Goal: Task Accomplishment & Management: Complete application form

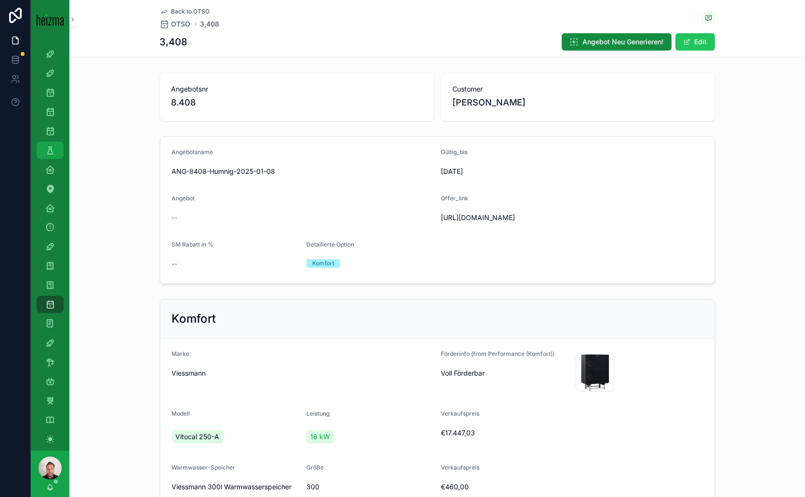
scroll to position [86, 0]
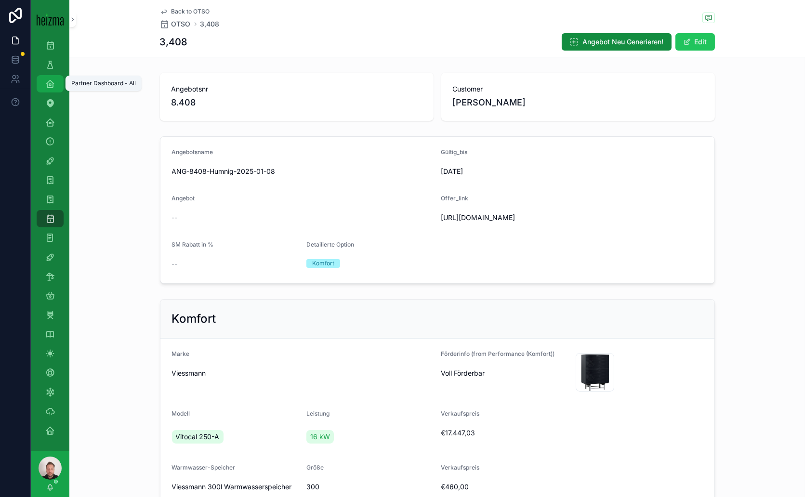
click at [50, 90] on div "Partner Dashboard - All" at bounding box center [49, 83] width 15 height 15
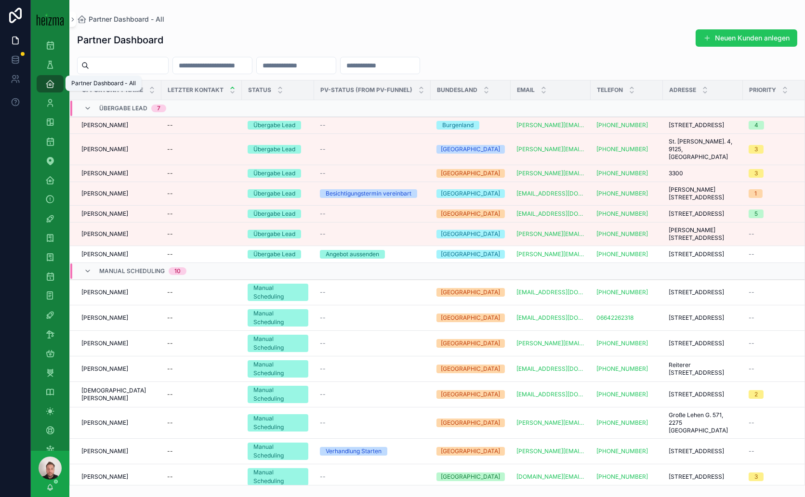
drag, startPoint x: 50, startPoint y: 90, endPoint x: 133, endPoint y: 65, distance: 86.0
click at [133, 65] on input "scrollable content" at bounding box center [128, 65] width 79 height 13
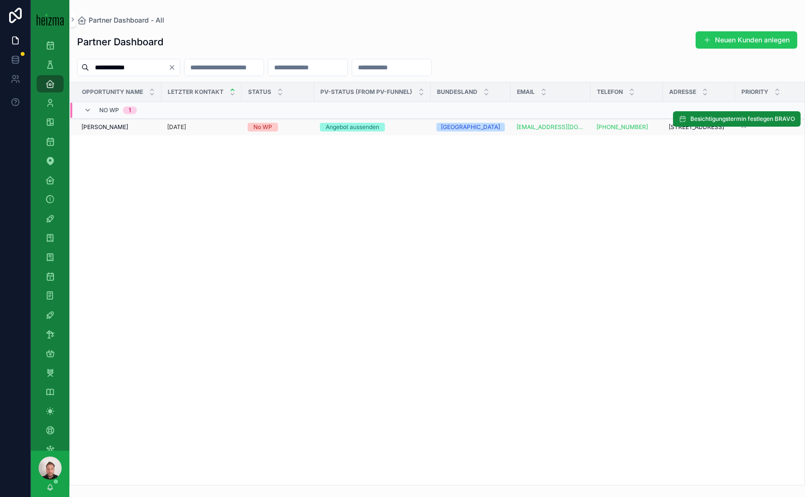
type input "**********"
click at [108, 131] on span "[PERSON_NAME]" at bounding box center [104, 127] width 47 height 8
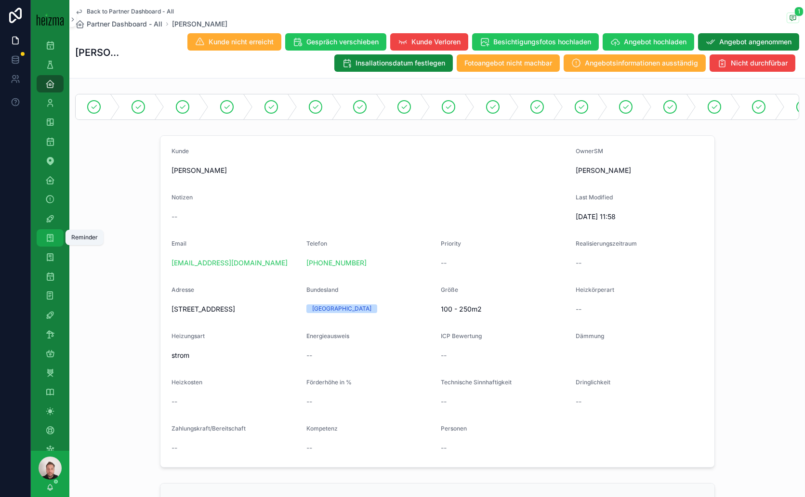
click at [47, 232] on div "Reminder 35" at bounding box center [49, 237] width 15 height 15
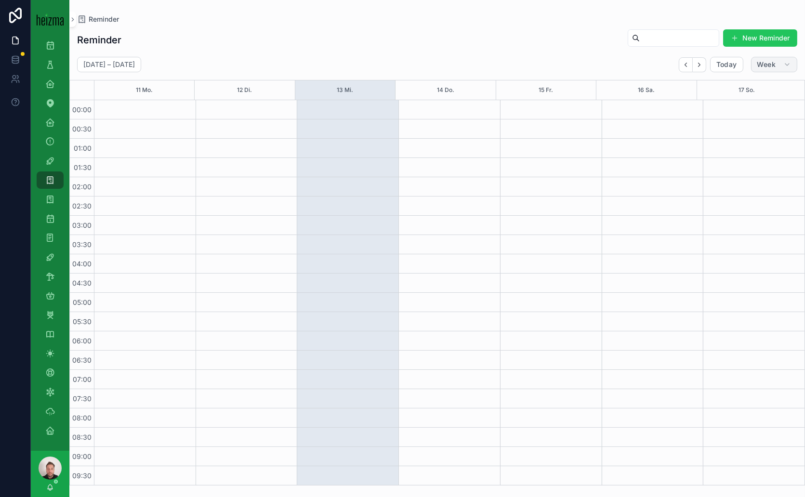
click at [764, 66] on span "Week" at bounding box center [767, 64] width 18 height 9
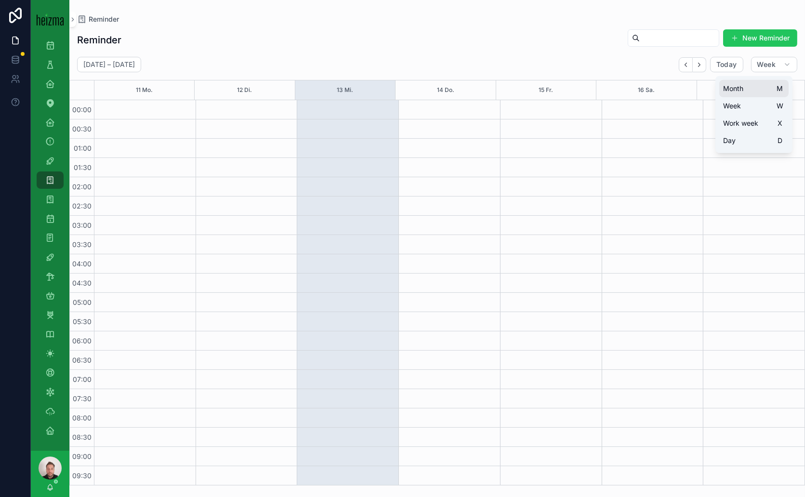
click at [742, 87] on span "Month" at bounding box center [733, 89] width 20 height 10
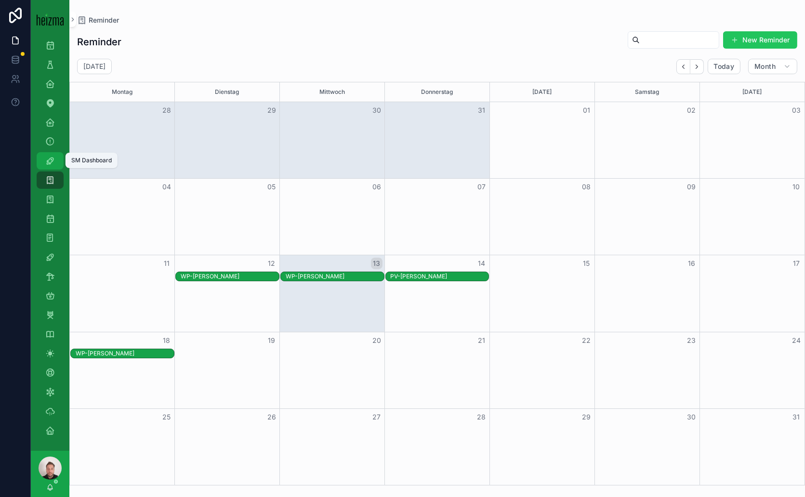
click at [59, 160] on link "SM Dashboard" at bounding box center [50, 160] width 27 height 17
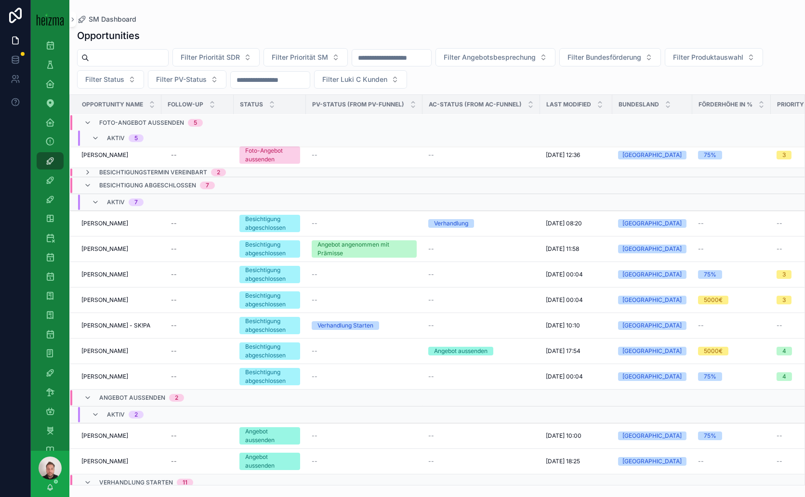
scroll to position [261, 0]
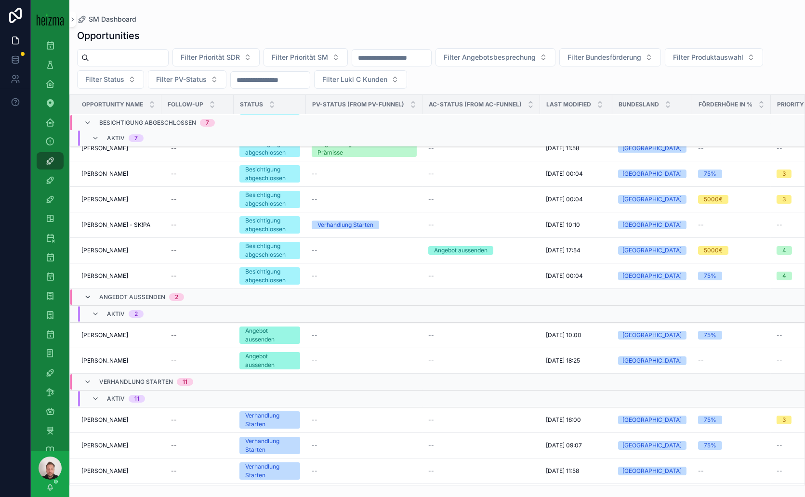
click at [86, 296] on icon "scrollable content" at bounding box center [88, 298] width 8 height 8
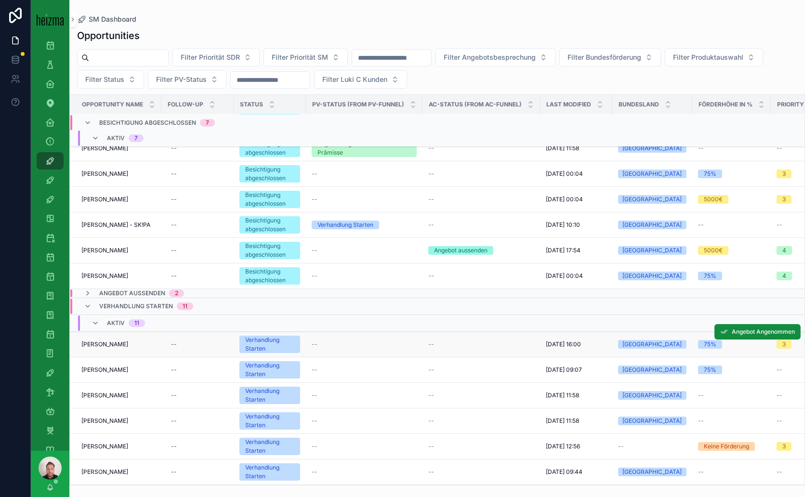
click at [97, 341] on span "[PERSON_NAME]" at bounding box center [104, 345] width 47 height 8
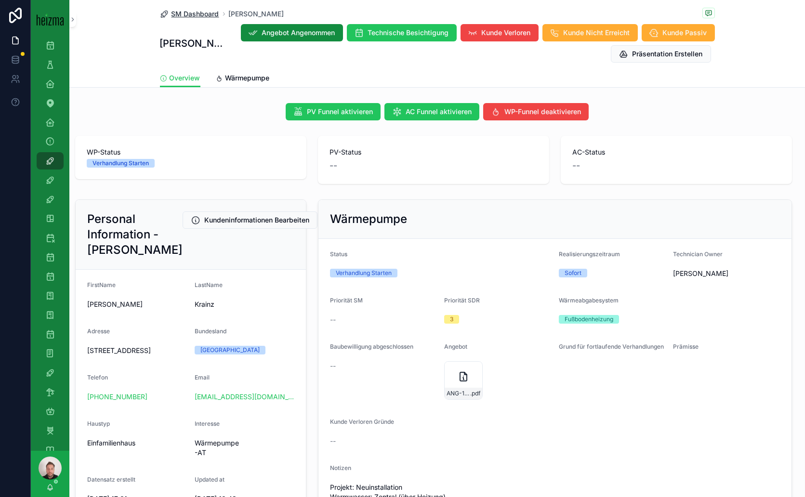
click at [203, 13] on span "SM Dashboard" at bounding box center [196, 14] width 48 height 10
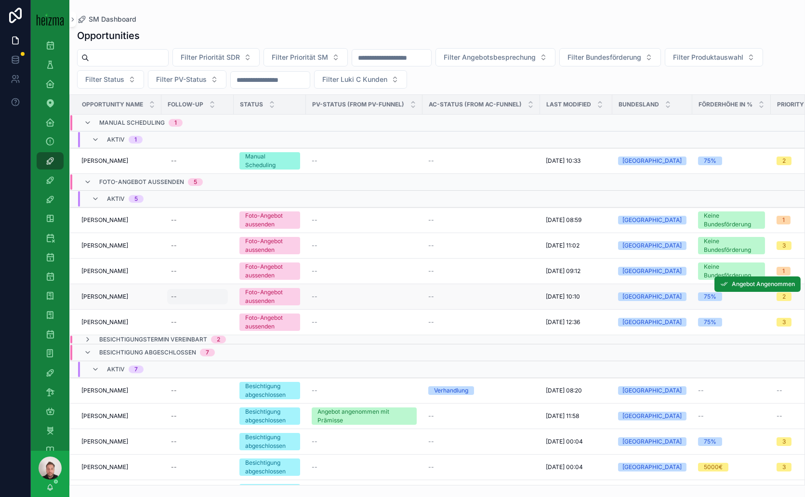
scroll to position [160, 0]
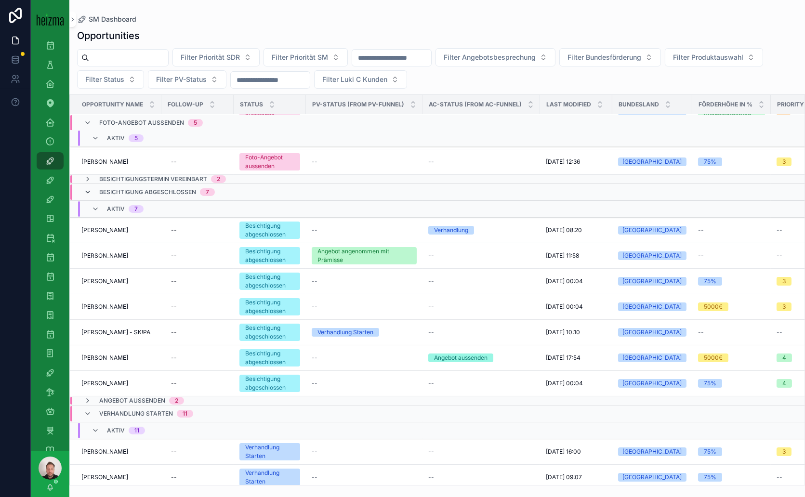
click at [90, 190] on icon "scrollable content" at bounding box center [88, 192] width 8 height 8
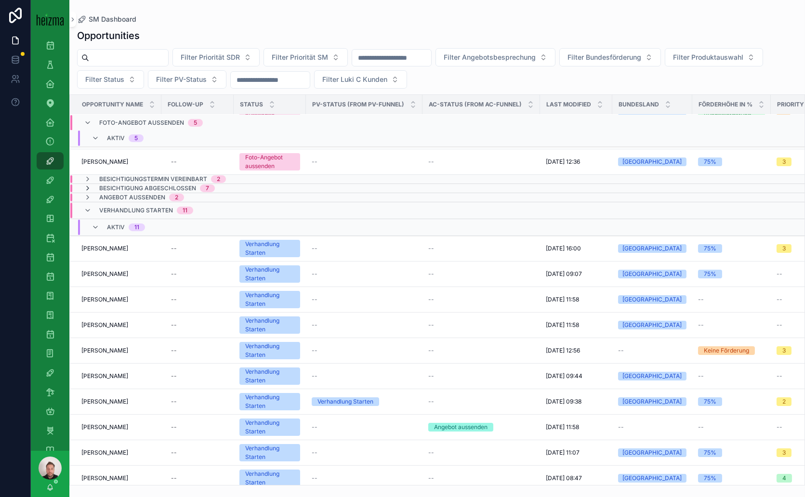
click at [86, 186] on icon "scrollable content" at bounding box center [88, 189] width 8 height 8
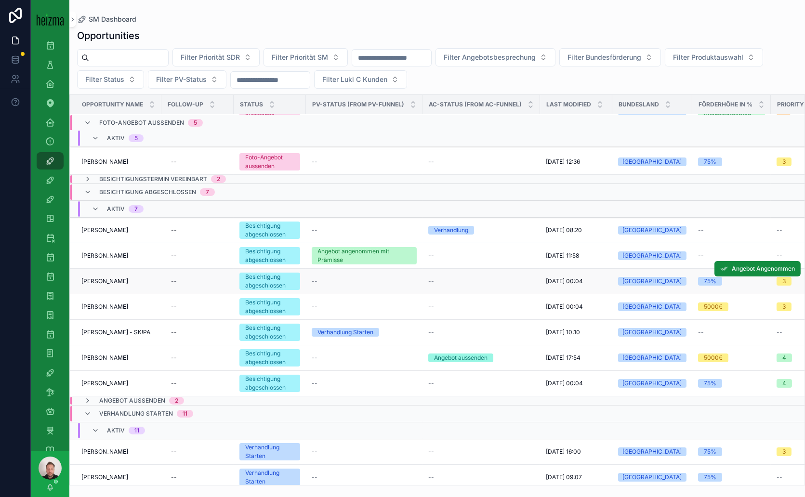
click at [97, 279] on span "[PERSON_NAME]" at bounding box center [104, 282] width 47 height 8
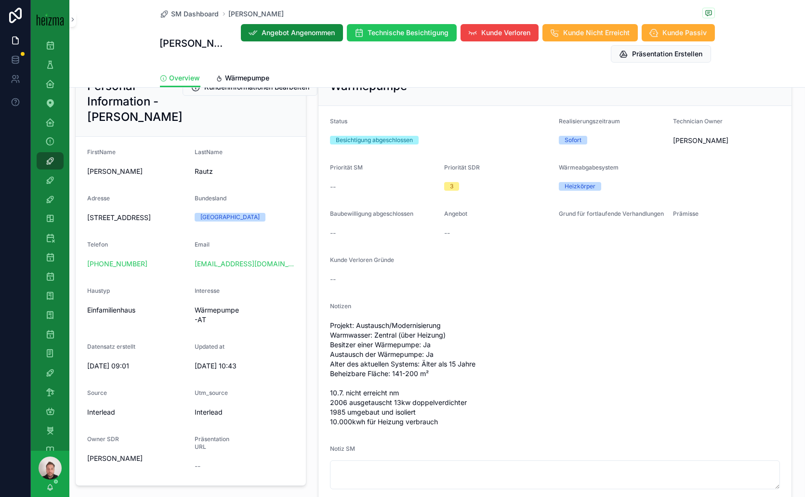
scroll to position [160, 0]
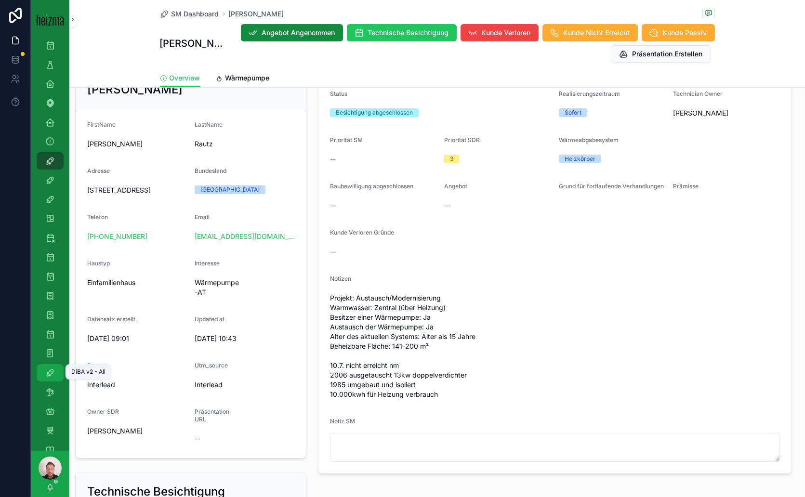
click at [56, 371] on div "DiBA v2 - All" at bounding box center [49, 372] width 15 height 15
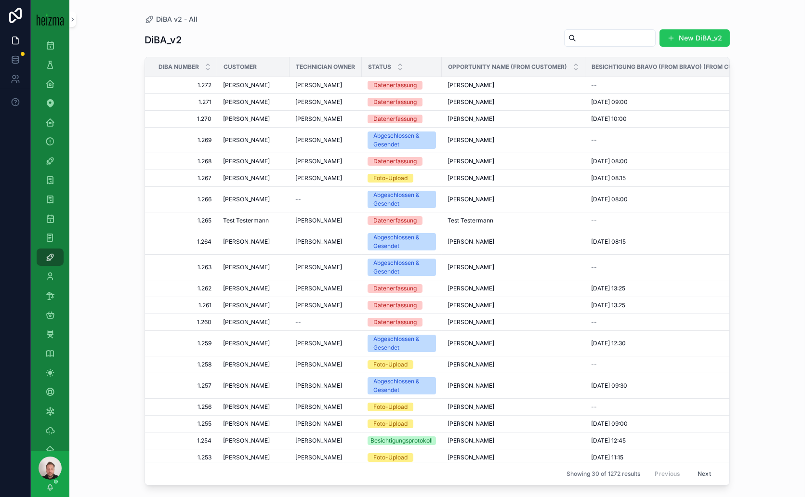
drag, startPoint x: 621, startPoint y: 41, endPoint x: 615, endPoint y: 42, distance: 5.9
click at [621, 41] on input "scrollable content" at bounding box center [615, 37] width 79 height 13
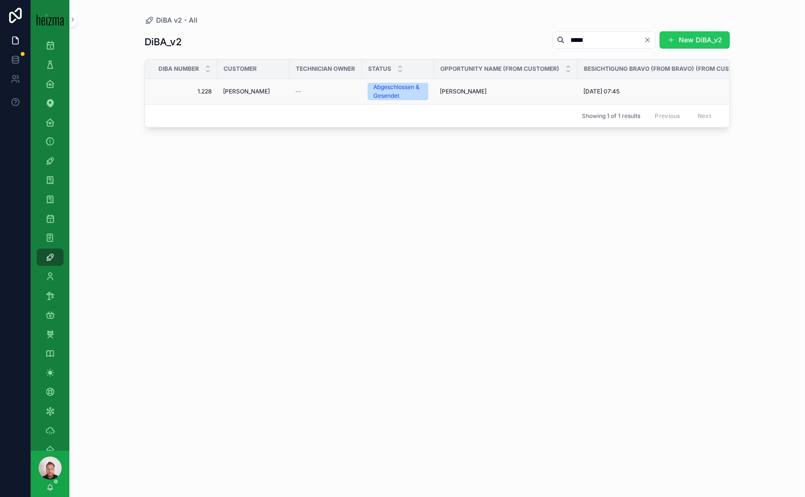
type input "*****"
click at [253, 91] on span "[PERSON_NAME]" at bounding box center [246, 92] width 47 height 8
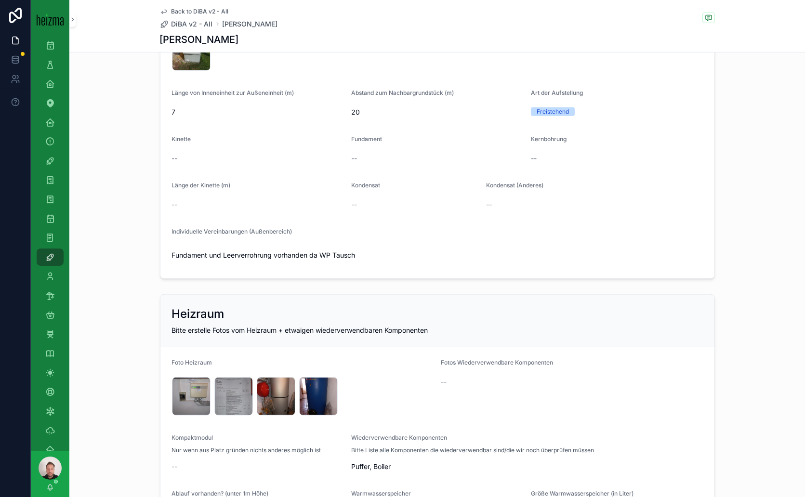
scroll to position [1285, 0]
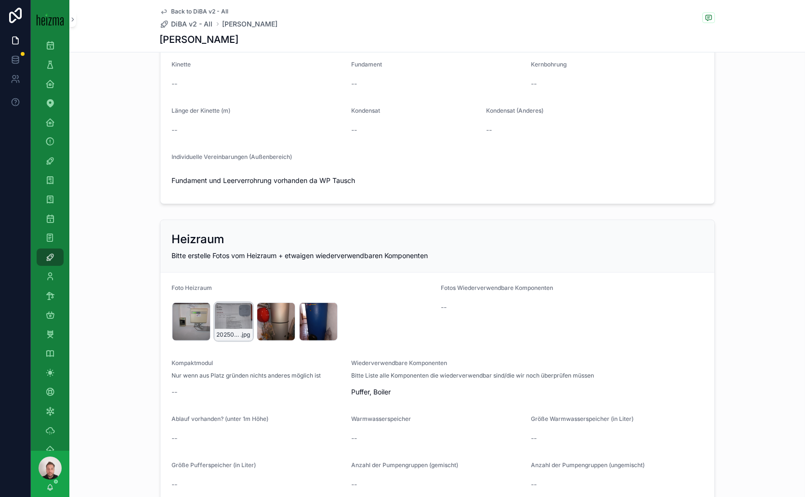
click at [224, 307] on div "20250721_080146 .jpg" at bounding box center [233, 322] width 39 height 39
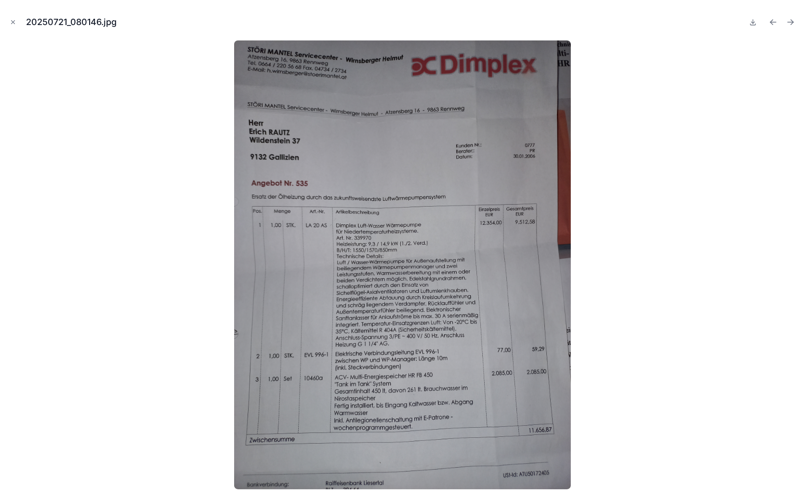
click at [698, 76] on div at bounding box center [403, 264] width 790 height 449
click at [11, 22] on icon "Close modal" at bounding box center [13, 22] width 7 height 7
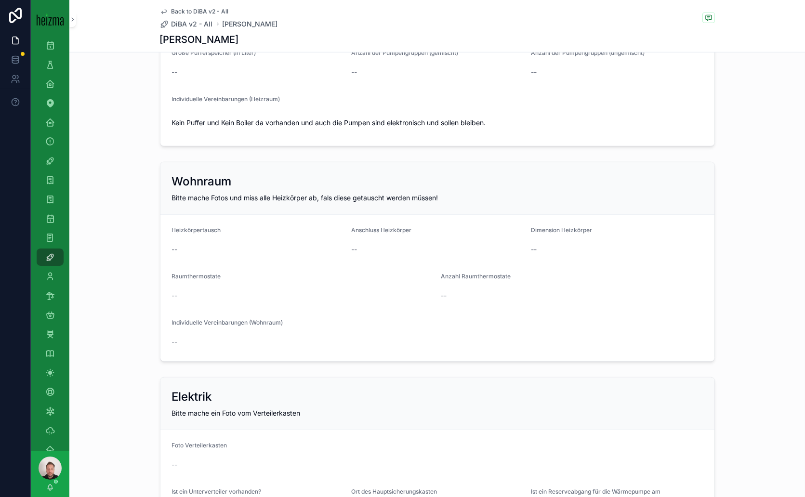
scroll to position [1695, 0]
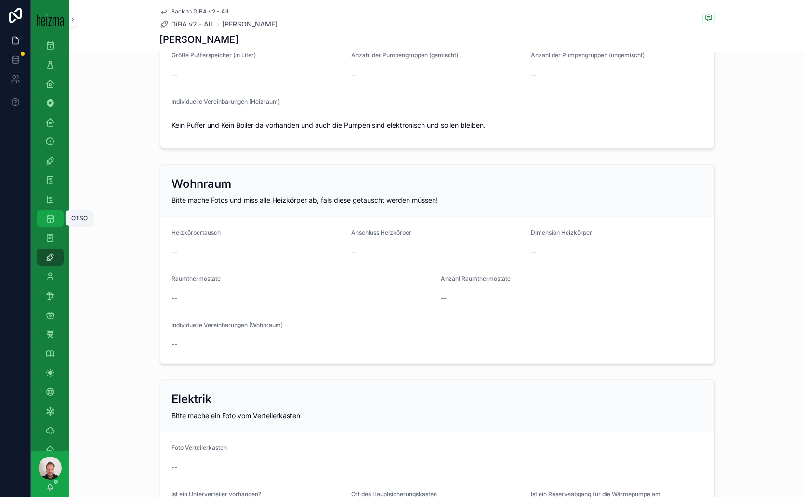
click at [53, 216] on icon "scrollable content" at bounding box center [50, 219] width 10 height 10
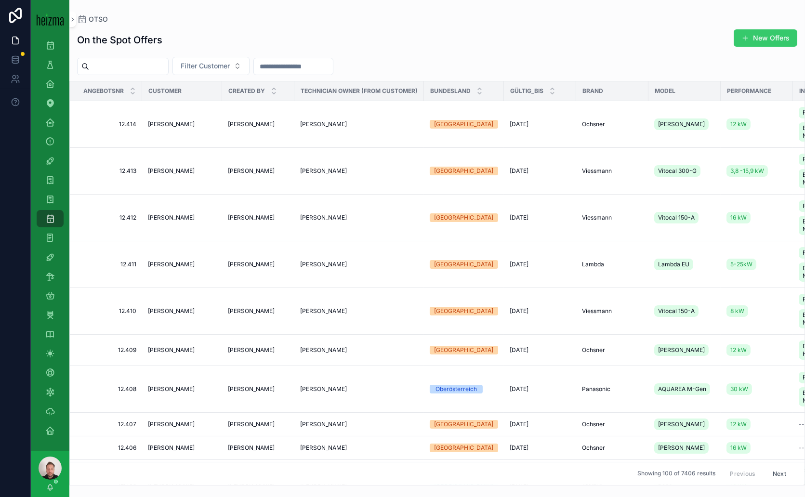
click at [776, 36] on button "New Offers" at bounding box center [766, 37] width 64 height 17
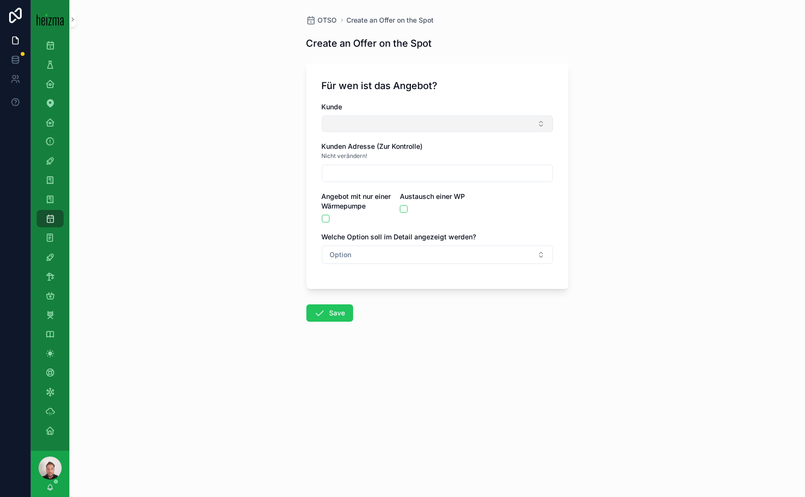
click at [352, 122] on button "Select Button" at bounding box center [437, 124] width 231 height 16
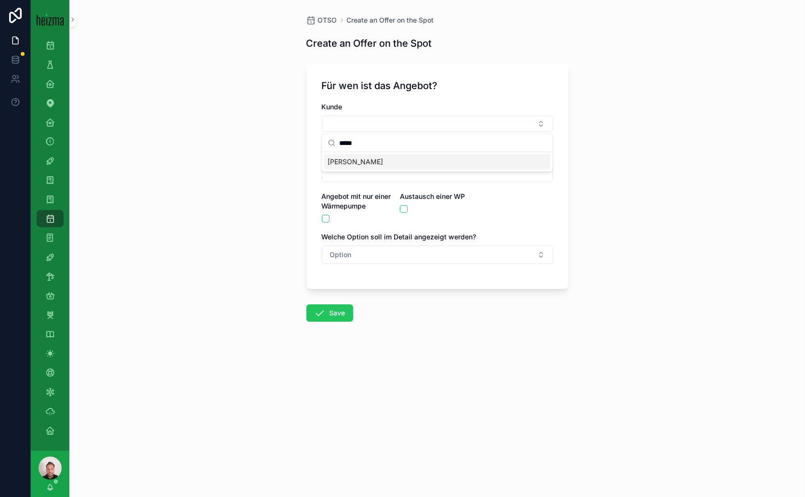
type input "*****"
click at [358, 163] on span "[PERSON_NAME]" at bounding box center [355, 162] width 55 height 10
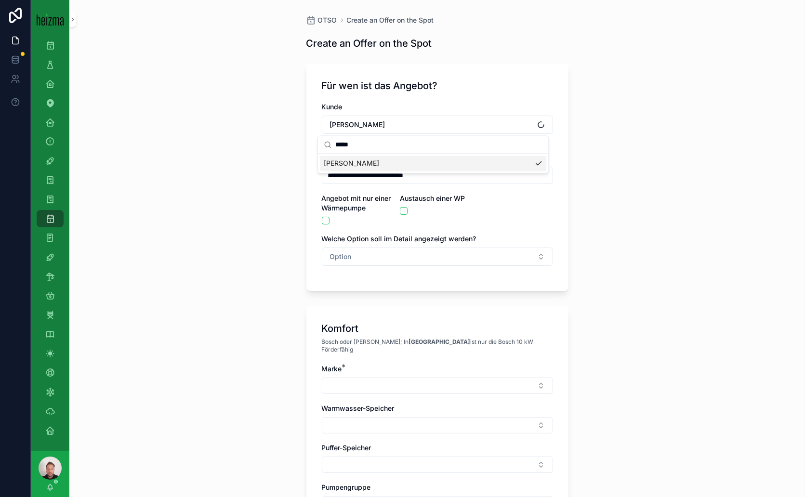
type input "**********"
click at [400, 211] on button "scrollable content" at bounding box center [404, 211] width 8 height 8
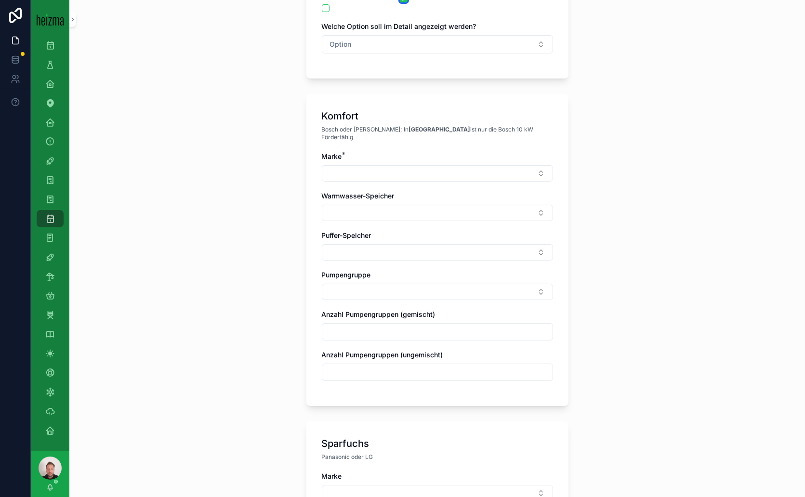
scroll to position [214, 0]
click at [523, 164] on button "Select Button" at bounding box center [437, 172] width 231 height 16
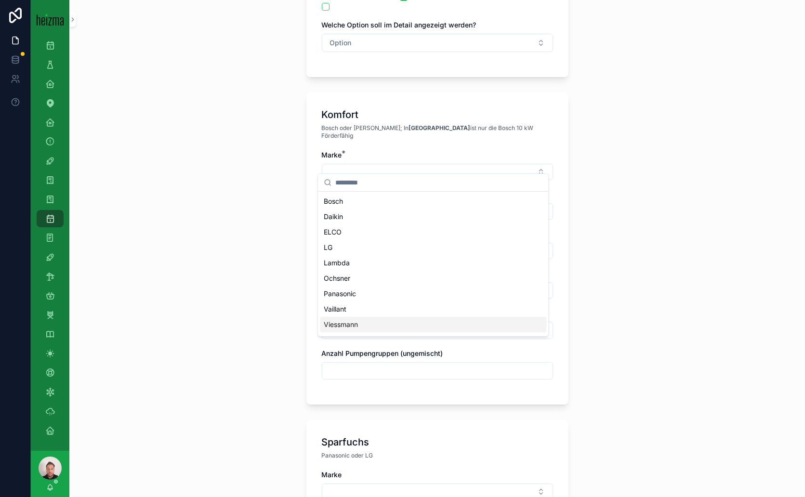
click at [349, 326] on span "Viessmann" at bounding box center [341, 325] width 34 height 10
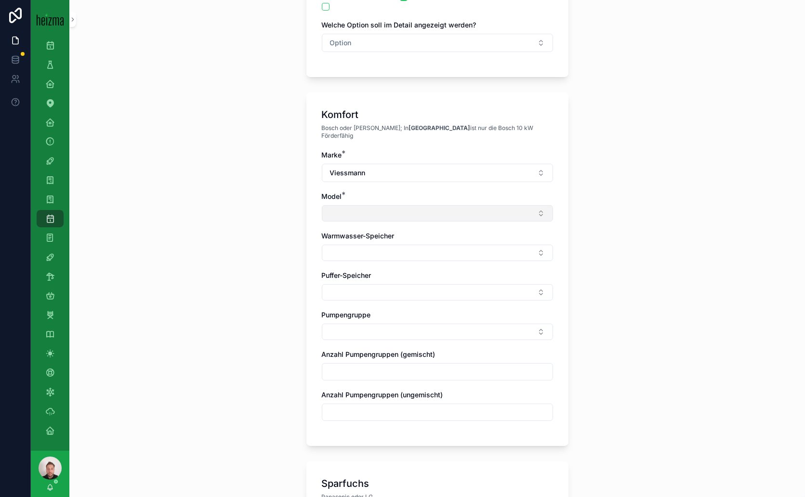
click at [524, 205] on button "Select Button" at bounding box center [437, 213] width 231 height 16
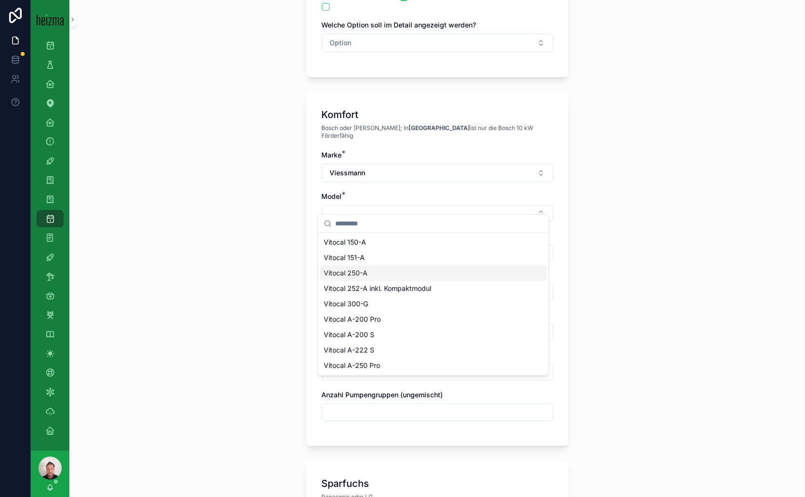
click at [357, 271] on span "Vitocal 250-A" at bounding box center [346, 273] width 44 height 10
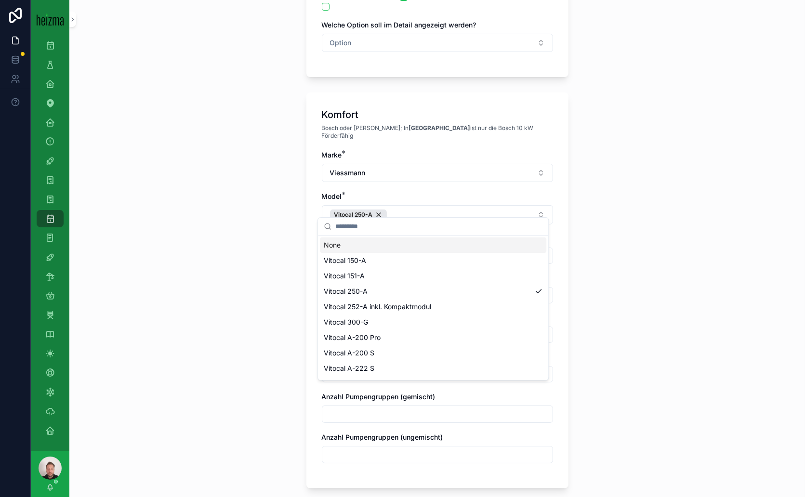
click at [616, 236] on div "**********" at bounding box center [437, 34] width 736 height 497
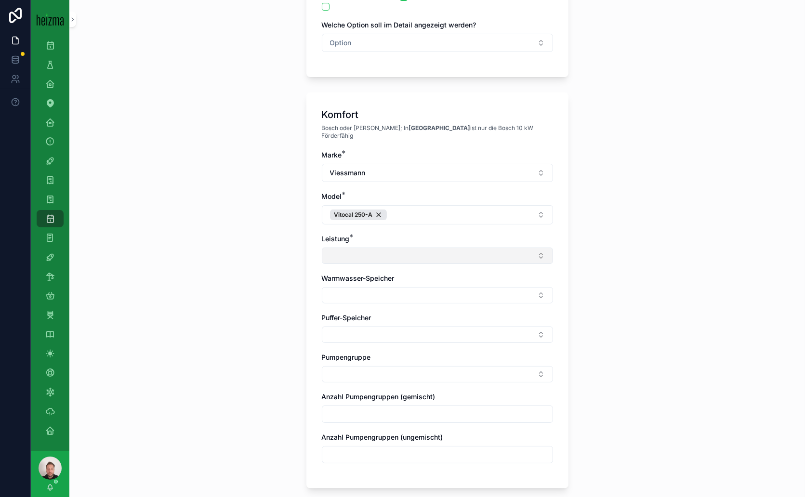
click at [512, 248] on button "Select Button" at bounding box center [437, 256] width 231 height 16
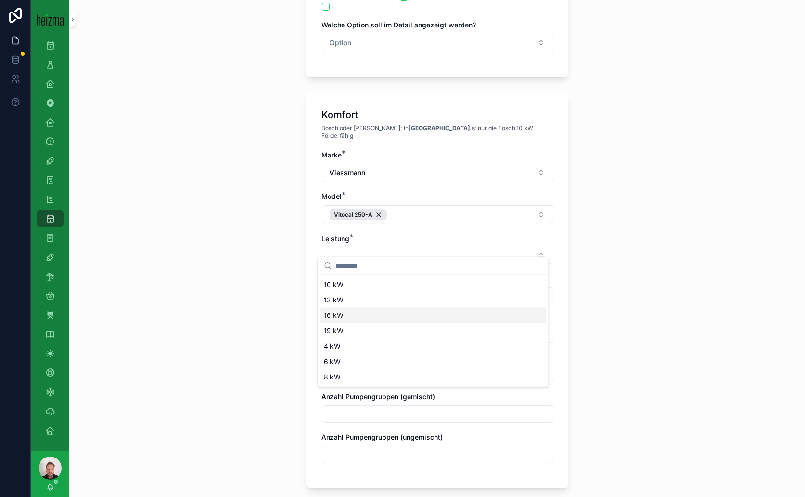
click at [328, 314] on span "16 kW" at bounding box center [334, 316] width 20 height 10
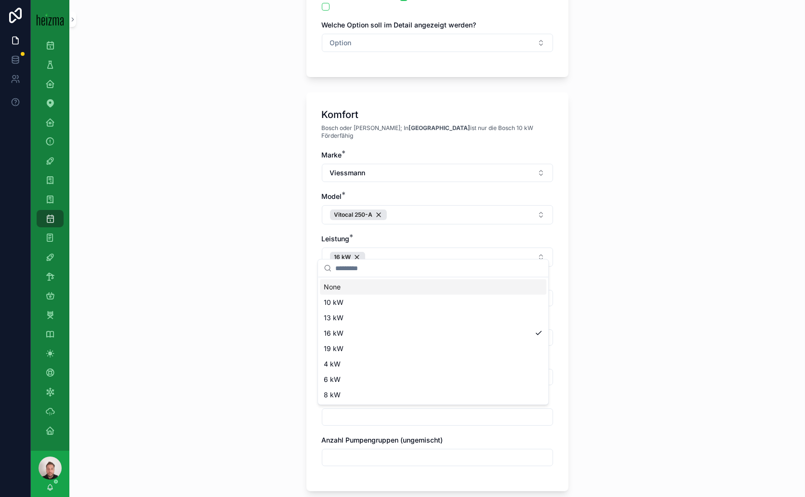
click at [605, 274] on div "**********" at bounding box center [437, 34] width 736 height 497
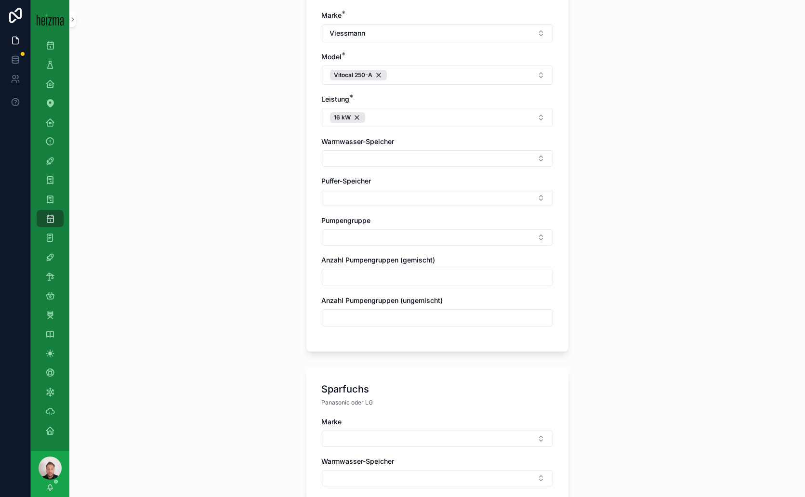
scroll to position [374, 0]
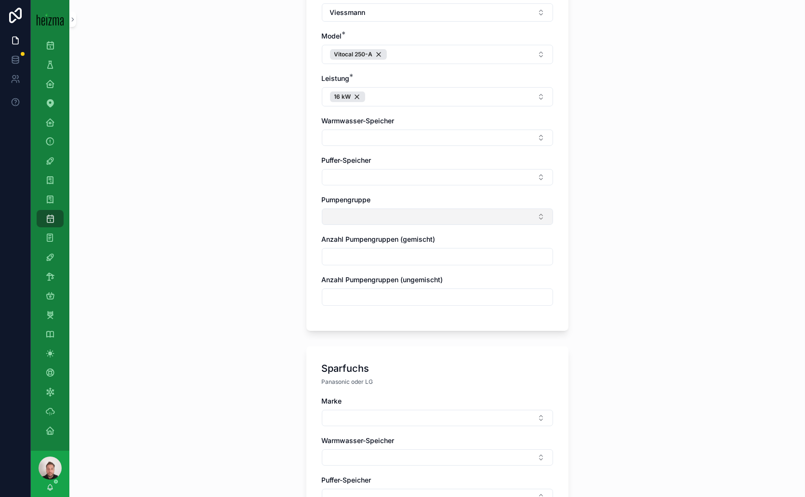
click at [528, 209] on button "Select Button" at bounding box center [437, 217] width 231 height 16
click at [355, 241] on span "Ungemischt" at bounding box center [343, 245] width 38 height 10
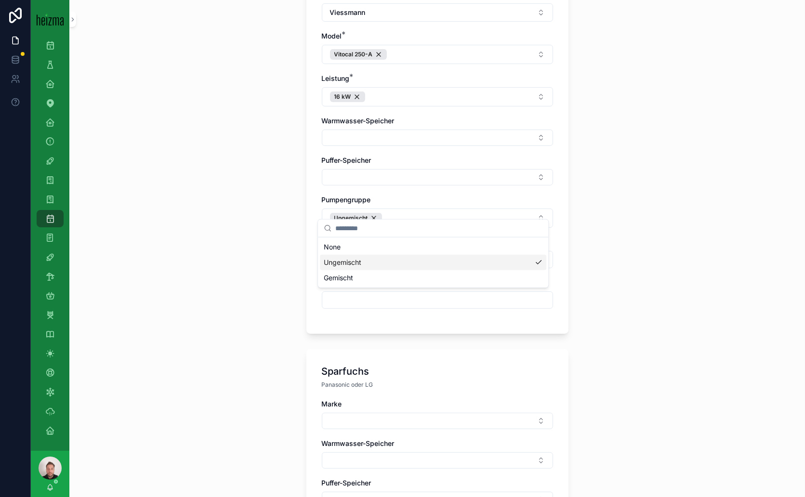
click at [621, 272] on div "**********" at bounding box center [437, 248] width 736 height 497
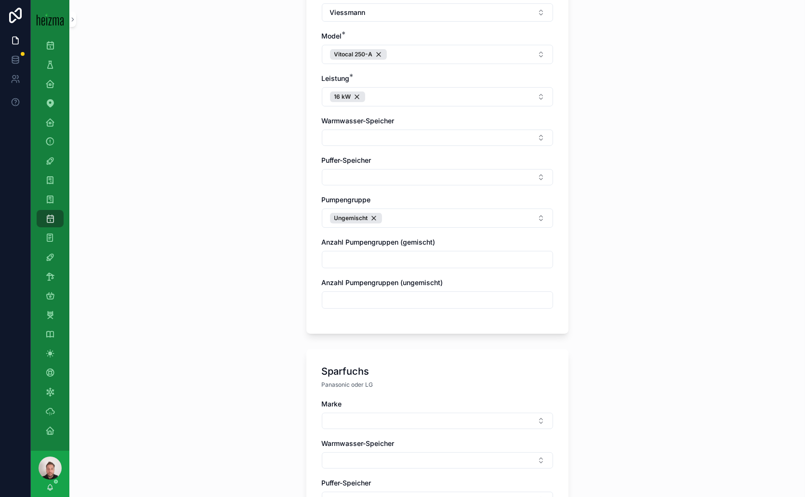
click at [371, 253] on input "scrollable content" at bounding box center [437, 259] width 230 height 13
type input "*"
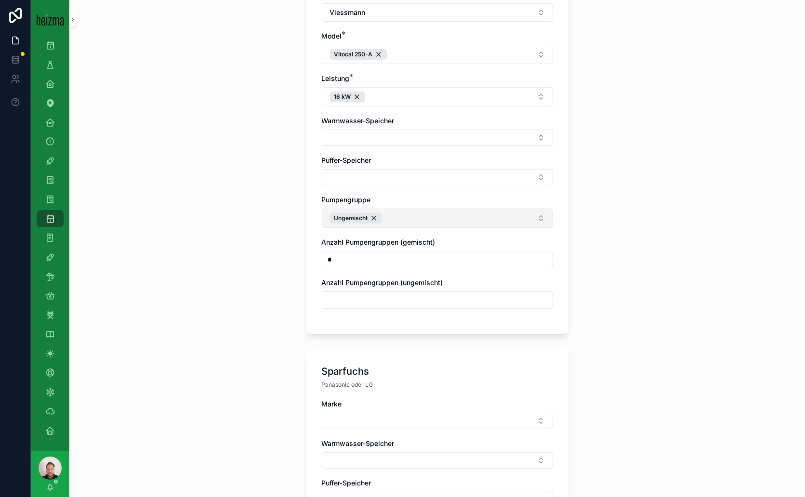
click at [513, 209] on button "Ungemischt" at bounding box center [437, 218] width 231 height 19
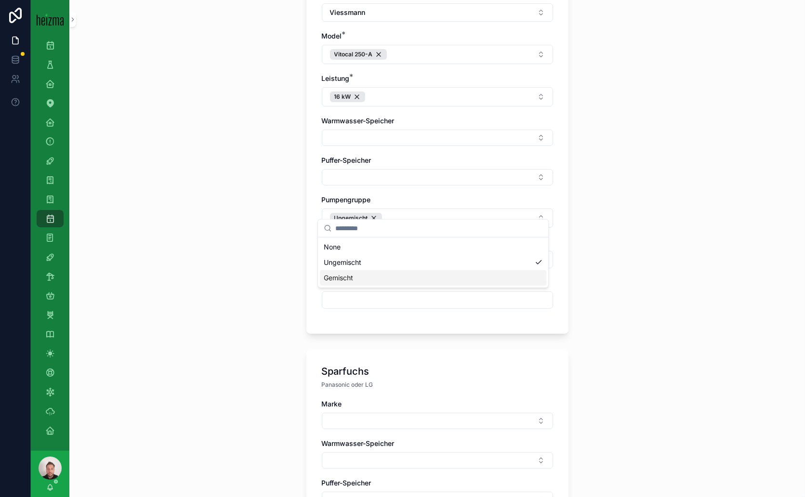
click at [347, 277] on span "Gemischt" at bounding box center [338, 278] width 29 height 10
click at [618, 257] on div "**********" at bounding box center [437, 248] width 736 height 497
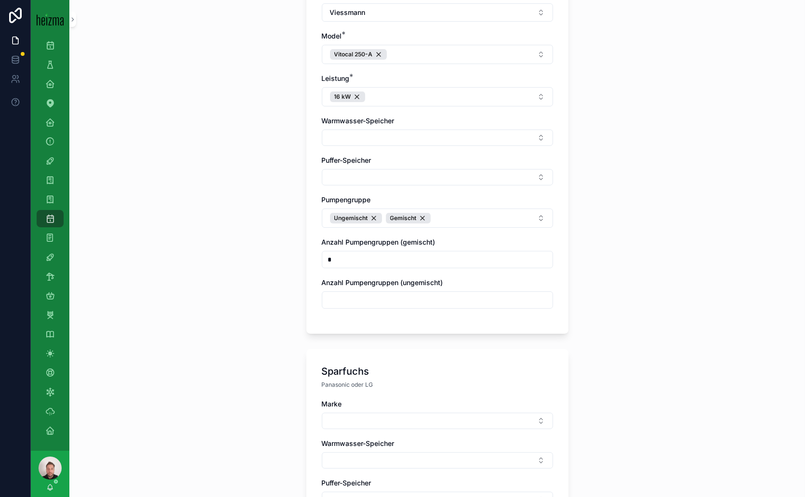
click at [373, 294] on input "scrollable content" at bounding box center [437, 300] width 230 height 13
type input "*"
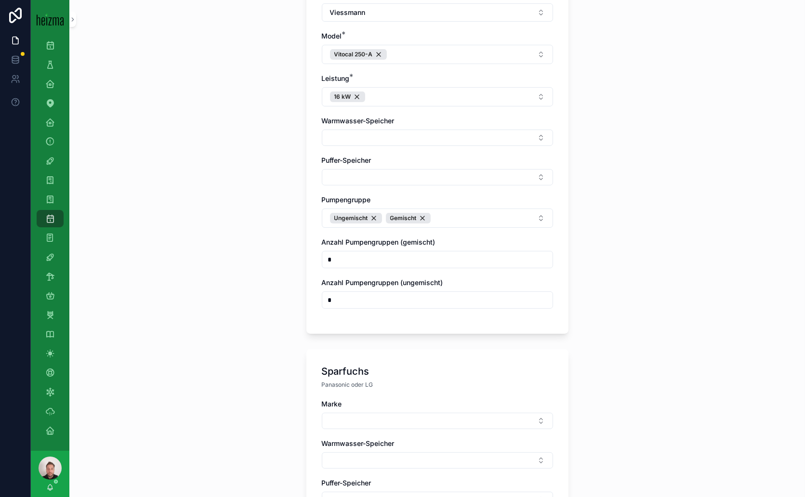
click at [764, 278] on div "**********" at bounding box center [437, 248] width 736 height 497
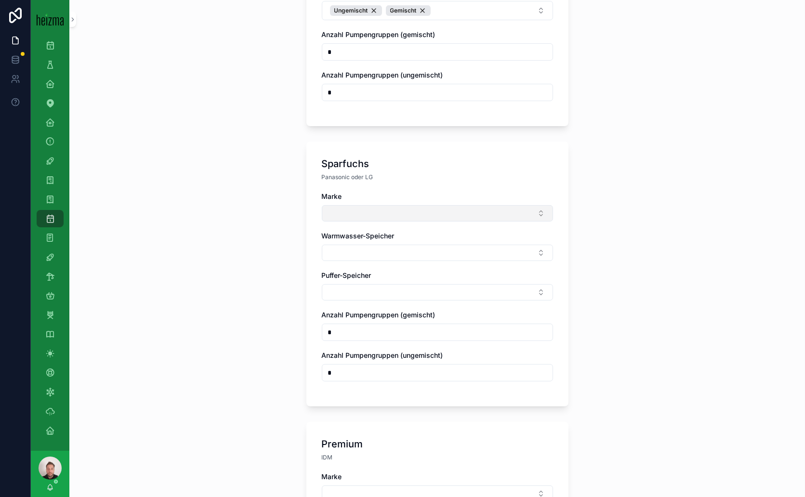
scroll to position [589, 0]
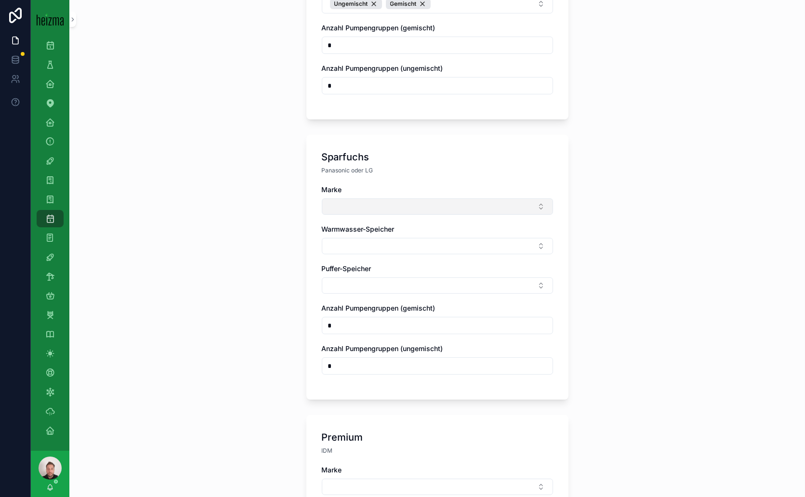
click at [521, 199] on button "Select Button" at bounding box center [437, 207] width 231 height 16
click at [350, 265] on span "Panasonic" at bounding box center [340, 265] width 32 height 10
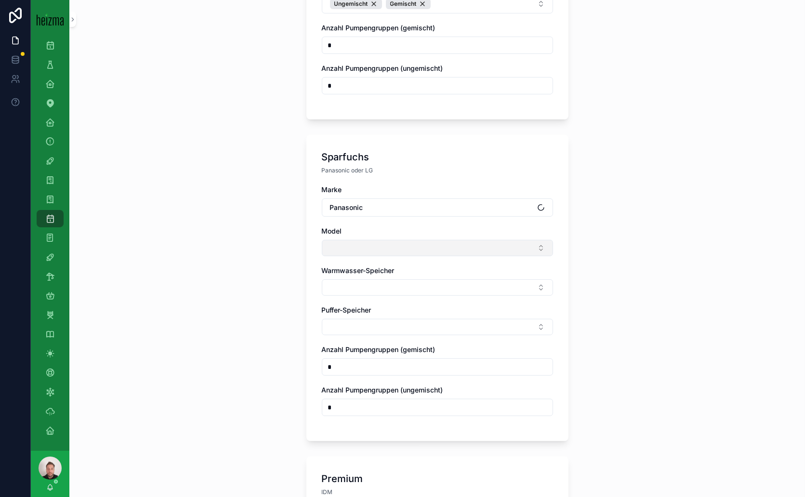
click at [525, 240] on button "Select Button" at bounding box center [437, 248] width 231 height 16
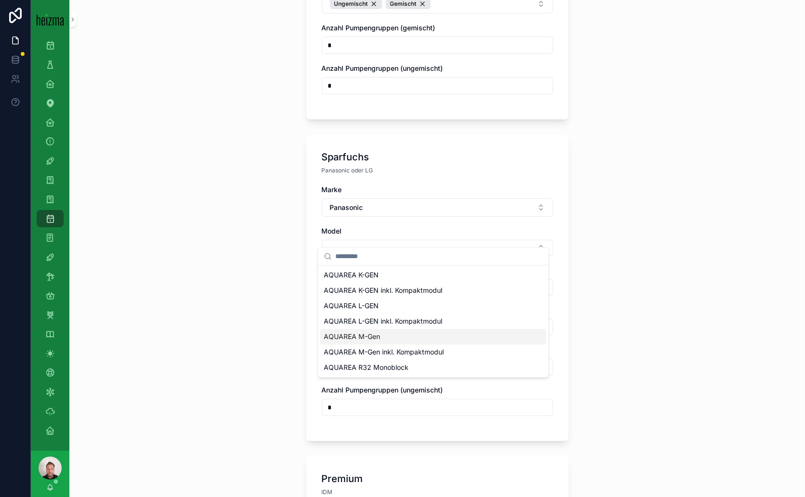
click at [379, 336] on span "AQUAREA M-Gen" at bounding box center [352, 337] width 56 height 10
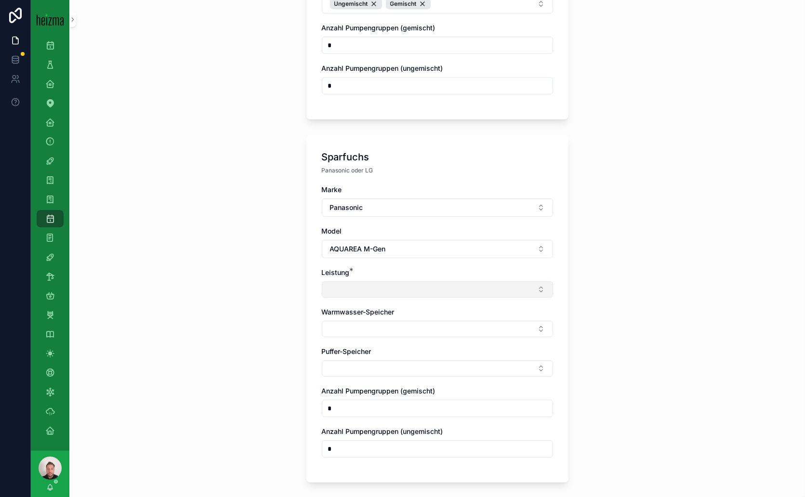
click at [521, 281] on button "Select Button" at bounding box center [437, 289] width 231 height 16
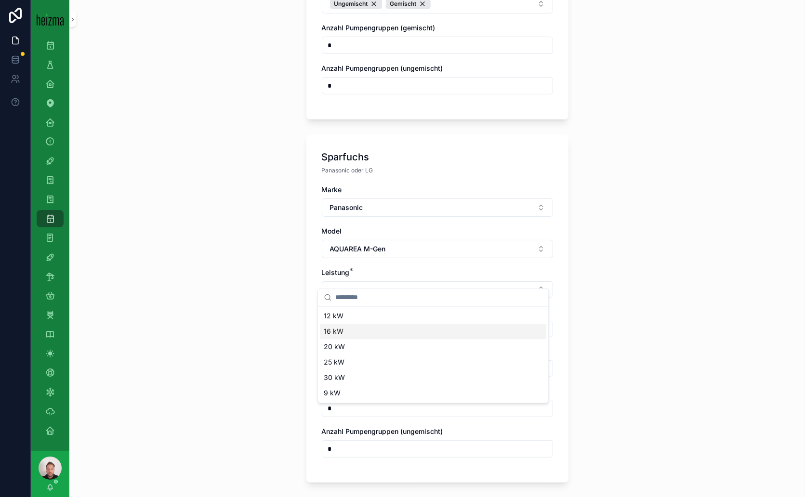
click at [345, 334] on div "16 kW" at bounding box center [433, 331] width 227 height 15
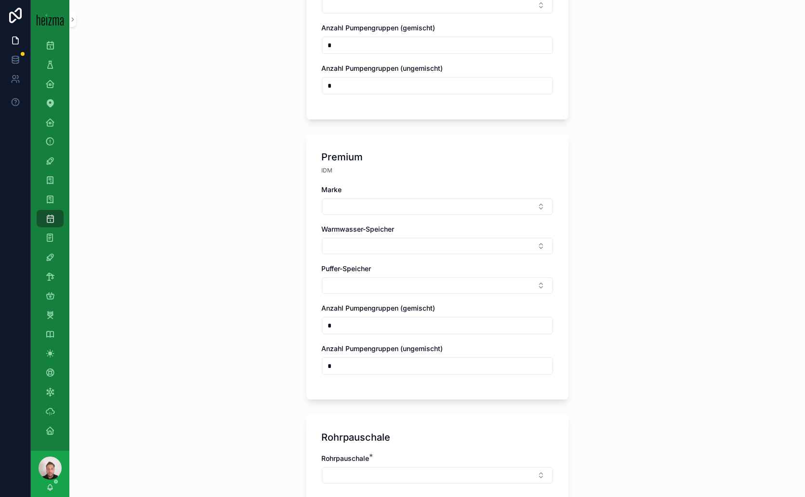
scroll to position [964, 0]
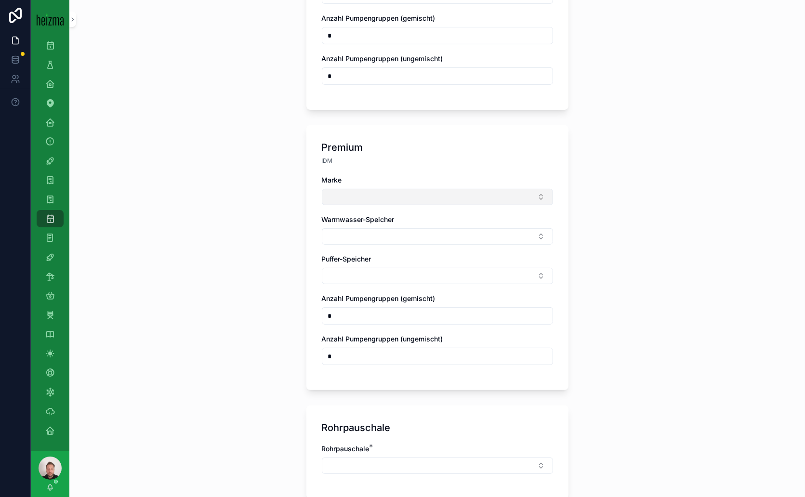
click at [527, 189] on button "Select Button" at bounding box center [437, 197] width 231 height 16
click at [356, 225] on div "Lambda" at bounding box center [433, 222] width 227 height 15
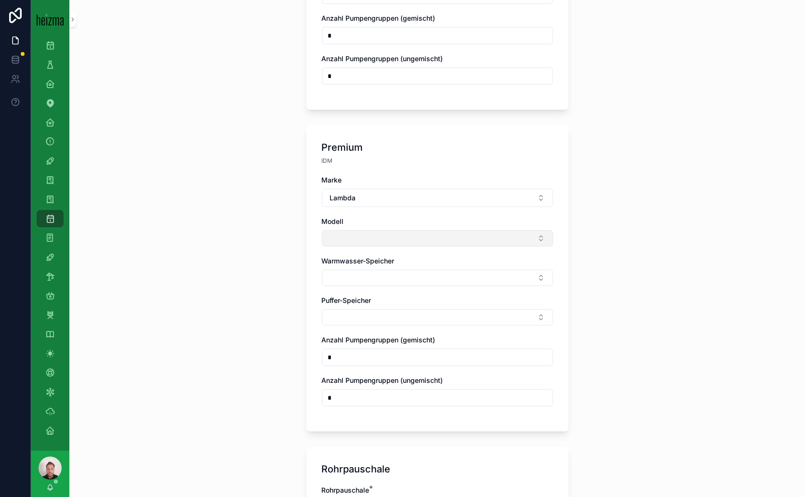
click at [527, 230] on button "Select Button" at bounding box center [437, 238] width 231 height 16
click at [376, 266] on div "Lambda EU" at bounding box center [433, 263] width 227 height 15
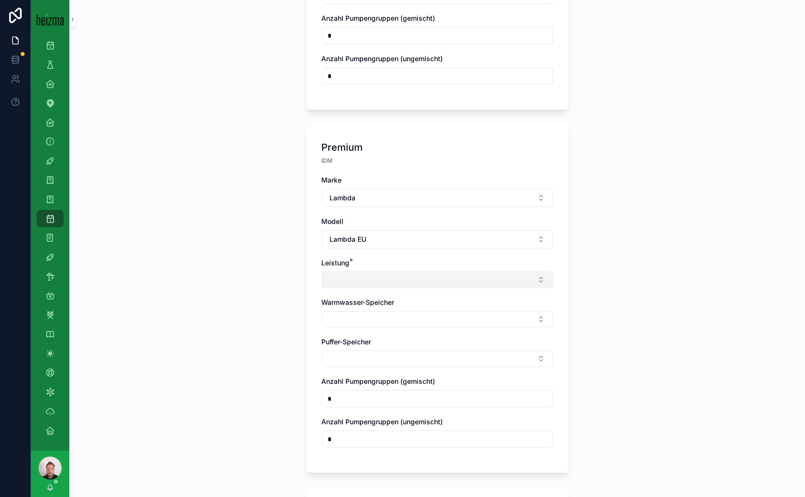
click at [518, 272] on button "Select Button" at bounding box center [437, 280] width 231 height 16
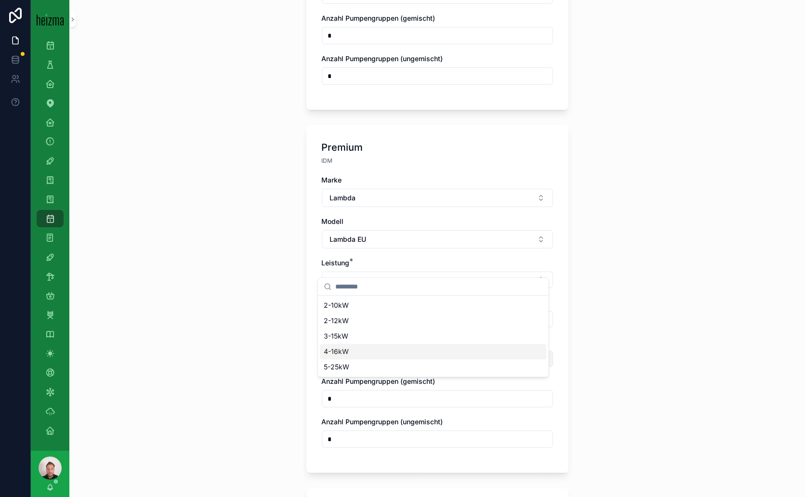
click at [328, 351] on span "4-16kW" at bounding box center [336, 352] width 25 height 10
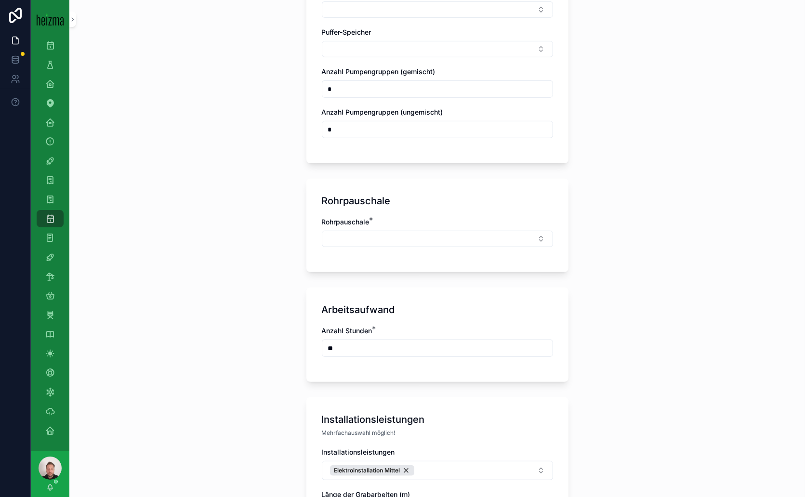
scroll to position [1285, 0]
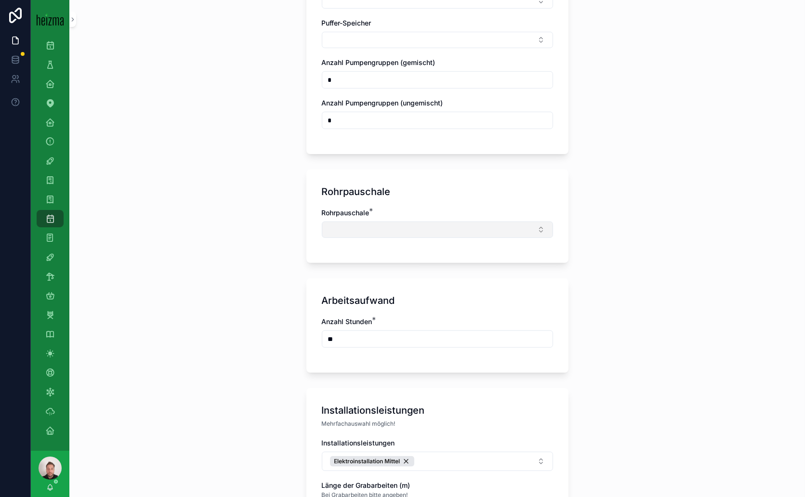
click at [529, 222] on button "Select Button" at bounding box center [437, 230] width 231 height 16
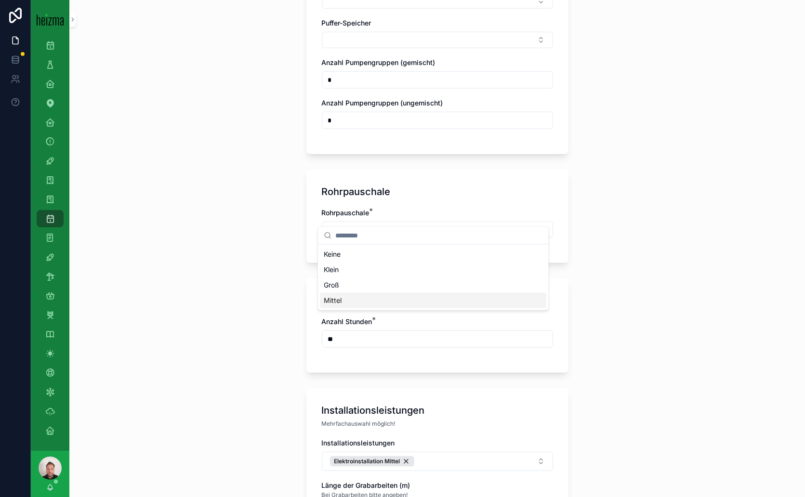
click at [333, 298] on span "Mittel" at bounding box center [333, 301] width 18 height 10
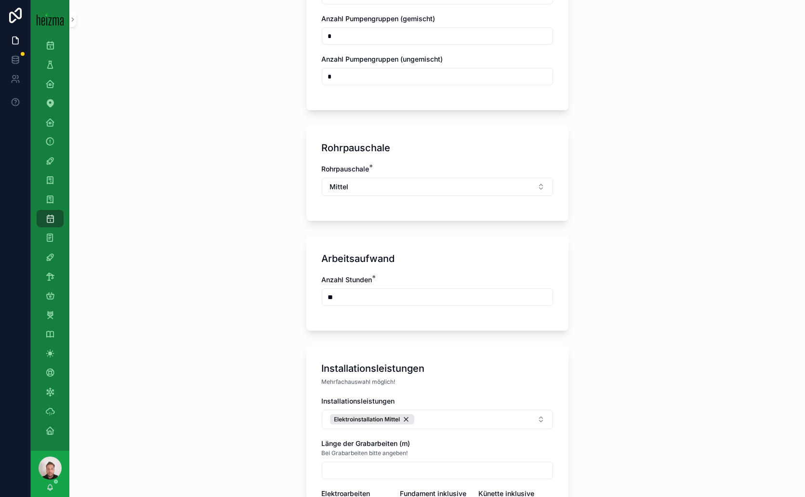
scroll to position [1178, 0]
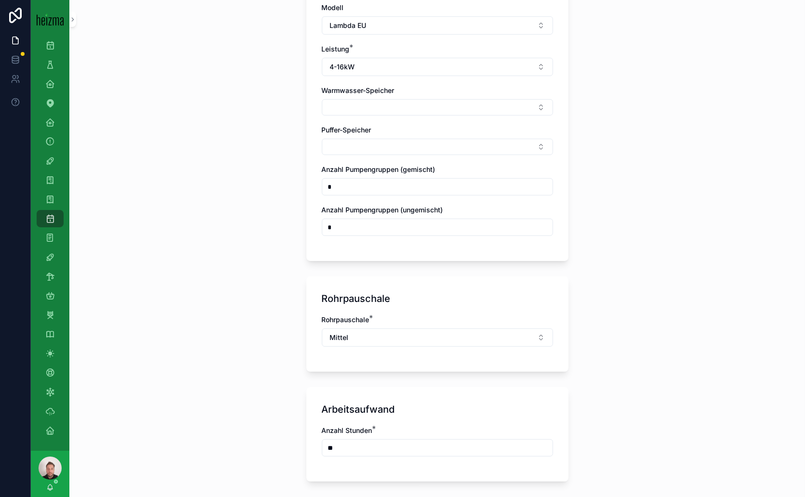
click at [329, 180] on input "*" at bounding box center [437, 186] width 230 height 13
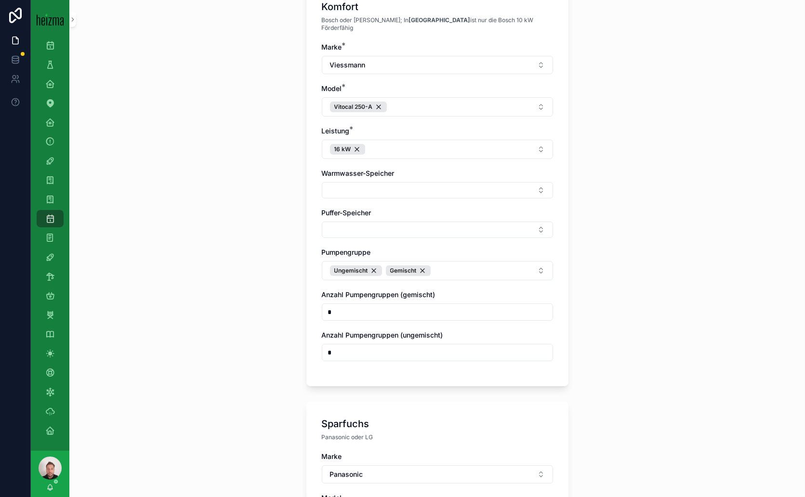
scroll to position [428, 0]
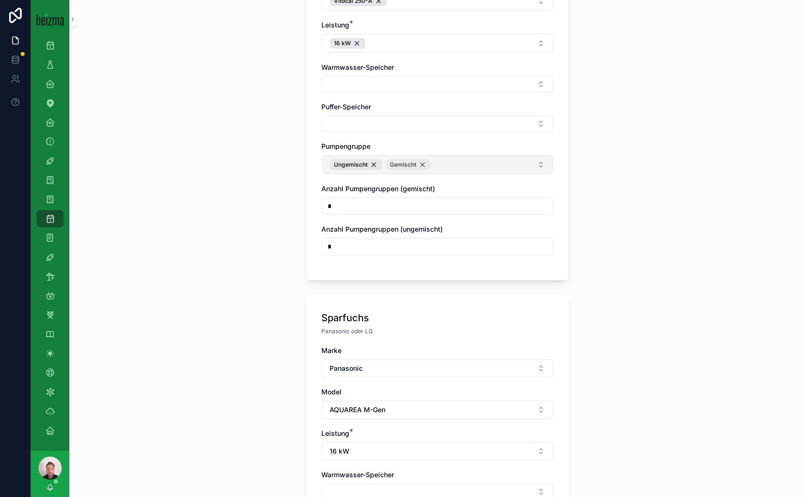
type input "*"
click at [419, 160] on div "Gemischt" at bounding box center [408, 165] width 45 height 11
click at [337, 200] on input "*" at bounding box center [437, 206] width 230 height 13
type input "*"
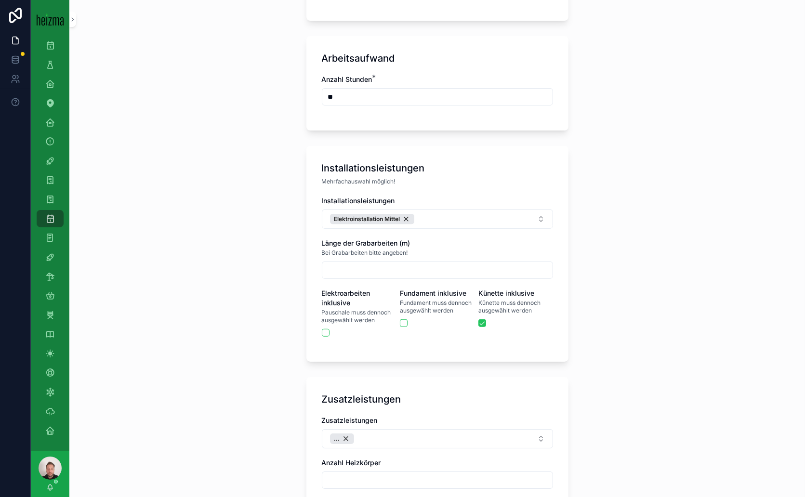
scroll to position [1476, 0]
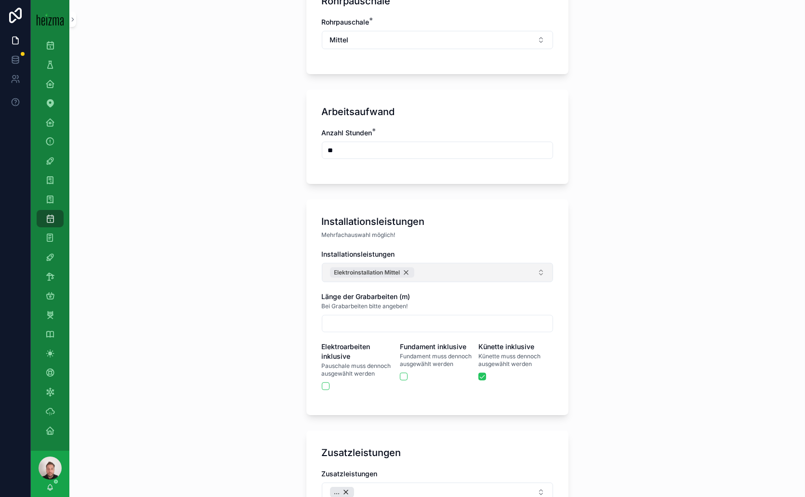
type input "*"
click at [402, 267] on div "Elektroinstallation Mittel" at bounding box center [372, 272] width 84 height 11
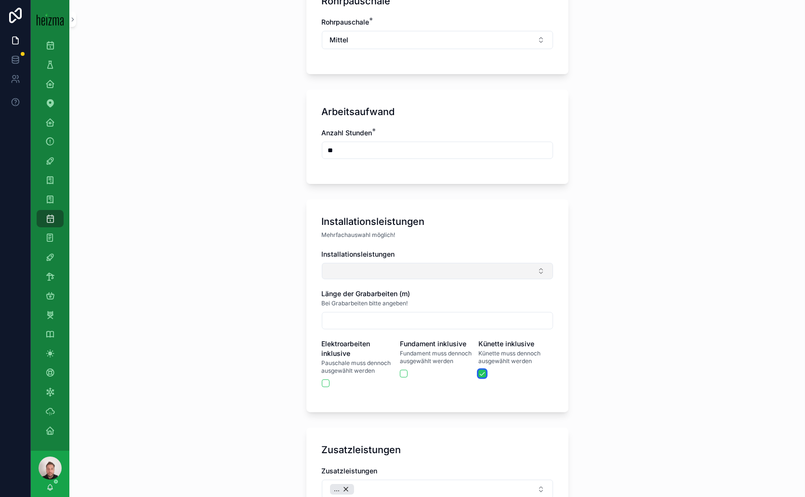
click at [479, 370] on button "scrollable content" at bounding box center [483, 374] width 8 height 8
click at [535, 263] on button "Select Button" at bounding box center [437, 271] width 231 height 16
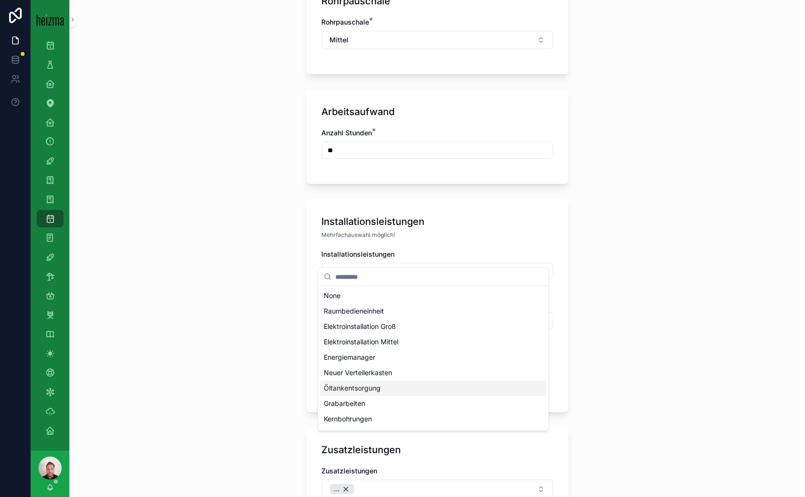
scroll to position [28, 0]
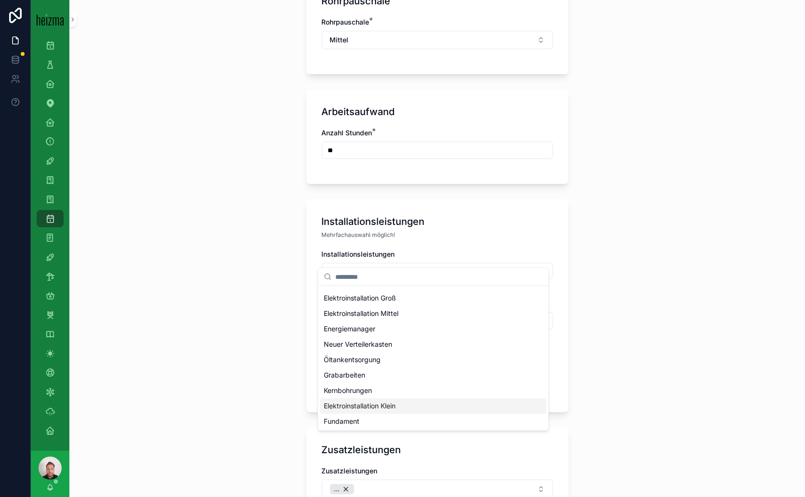
click at [380, 405] on span "Elektroinstallation Klein" at bounding box center [360, 406] width 72 height 10
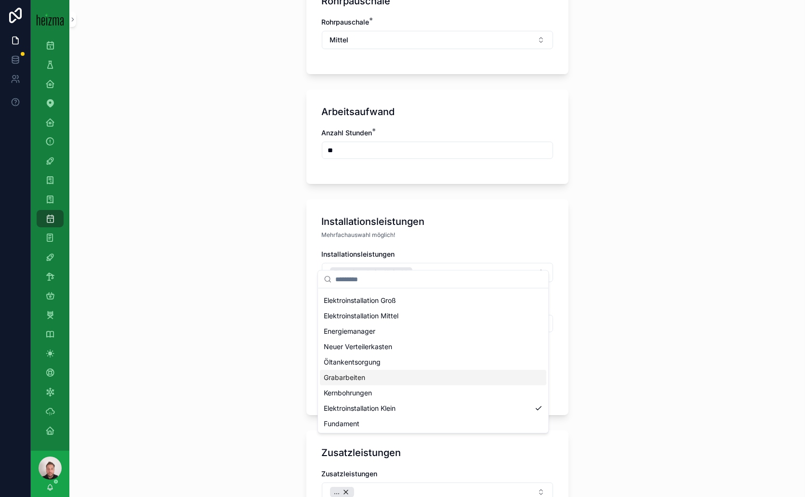
click at [673, 315] on div "**********" at bounding box center [437, 248] width 736 height 497
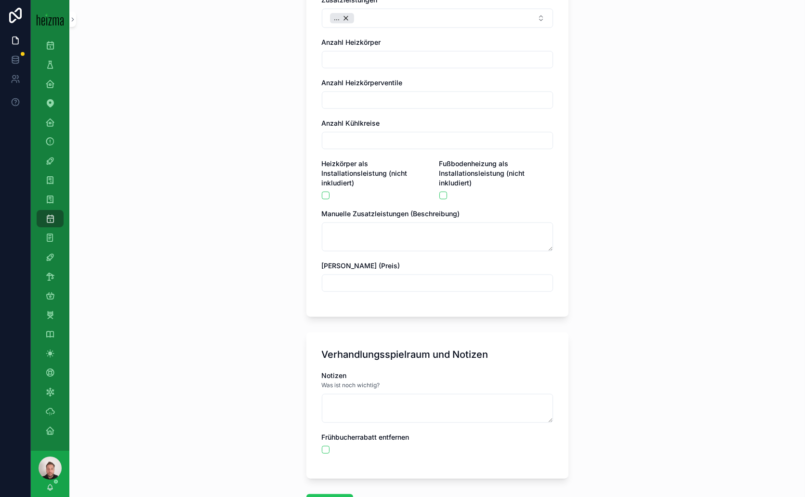
scroll to position [2011, 0]
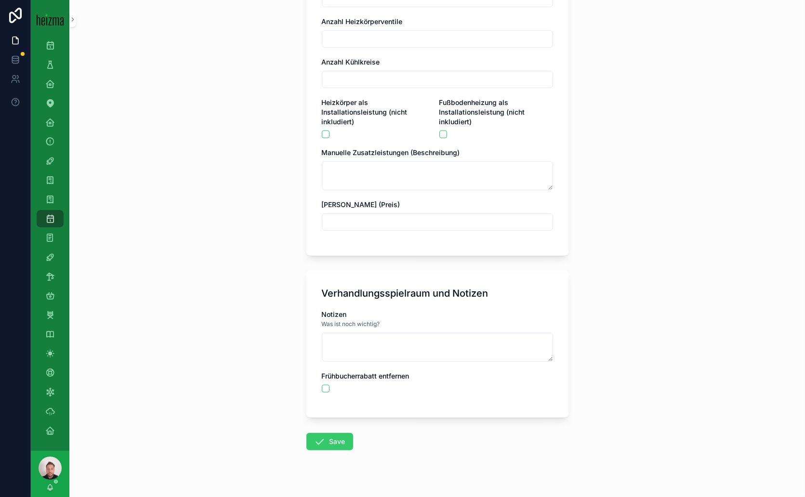
click at [318, 436] on icon "scrollable content" at bounding box center [320, 442] width 12 height 12
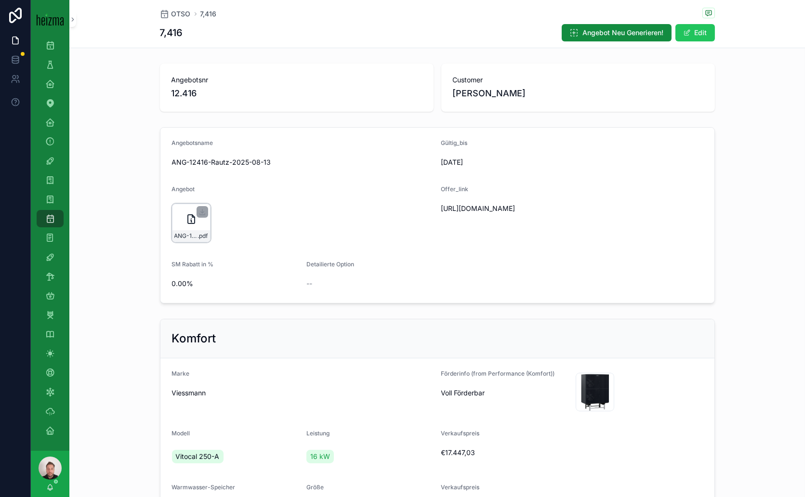
click at [186, 217] on icon "scrollable content" at bounding box center [192, 220] width 12 height 12
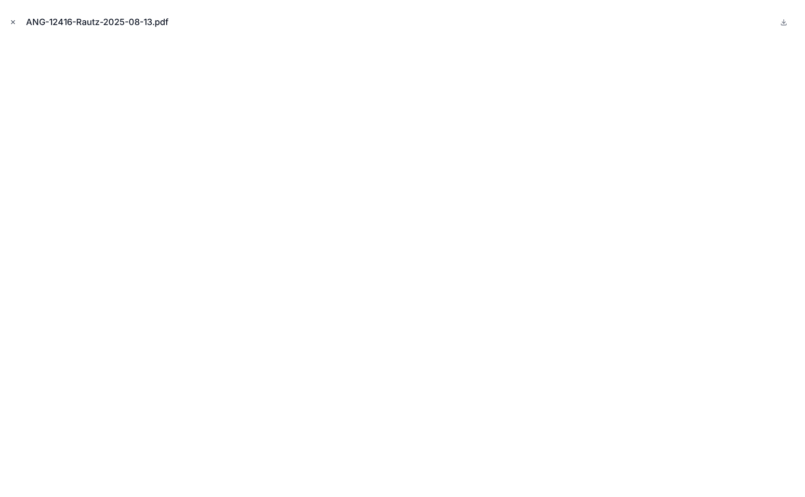
click at [13, 22] on icon "Close modal" at bounding box center [13, 22] width 7 height 7
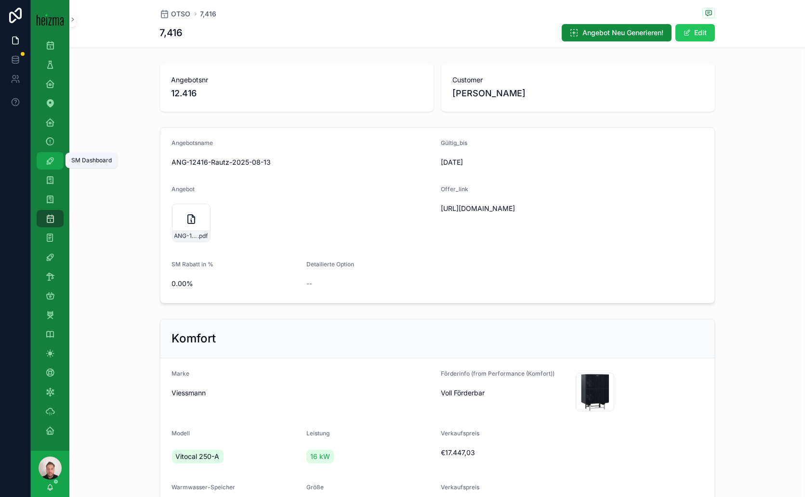
click at [50, 164] on icon "scrollable content" at bounding box center [50, 161] width 10 height 10
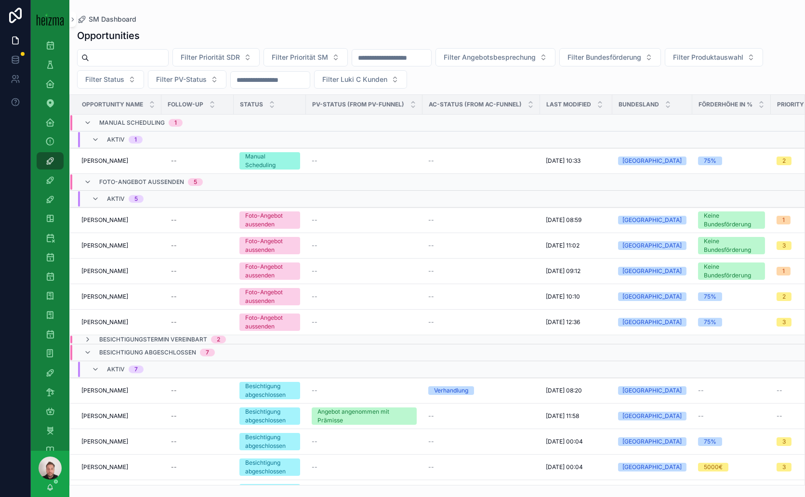
click at [159, 59] on input "scrollable content" at bounding box center [128, 57] width 79 height 13
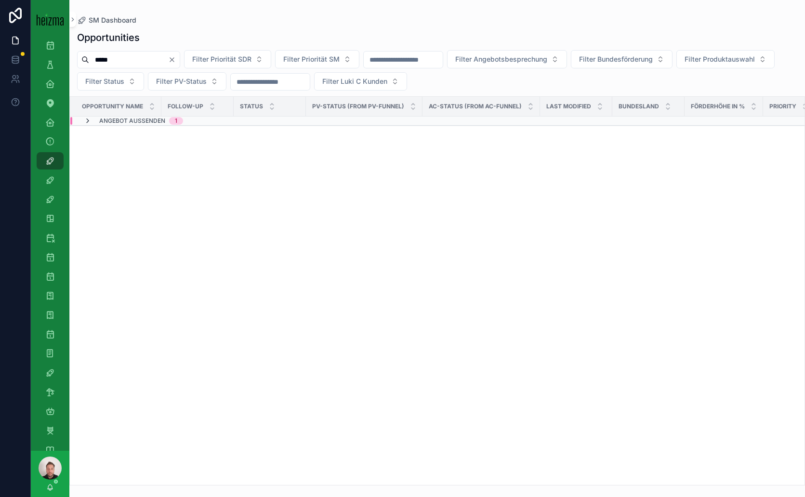
type input "*****"
click at [91, 119] on icon "scrollable content" at bounding box center [88, 121] width 8 height 8
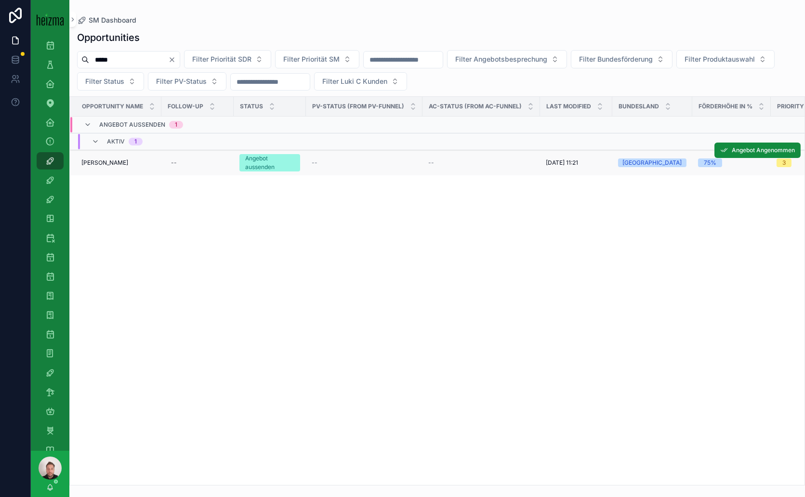
click at [98, 159] on span "[PERSON_NAME]" at bounding box center [104, 163] width 47 height 8
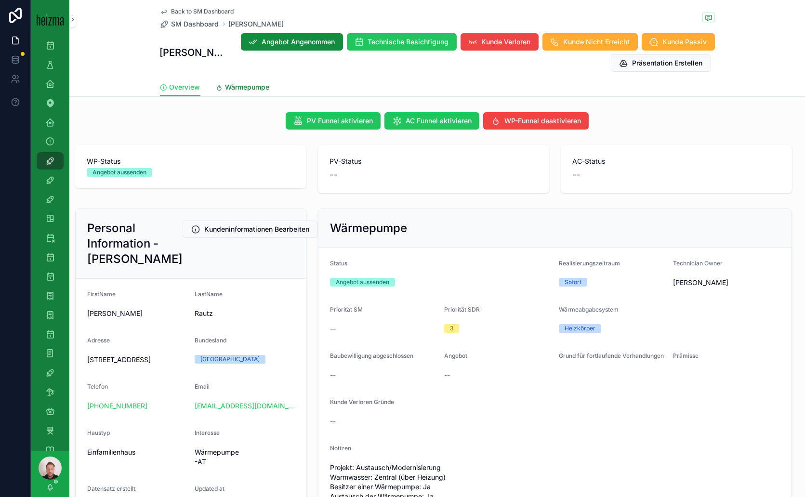
click at [228, 87] on span "Wärmepumpe" at bounding box center [248, 87] width 44 height 10
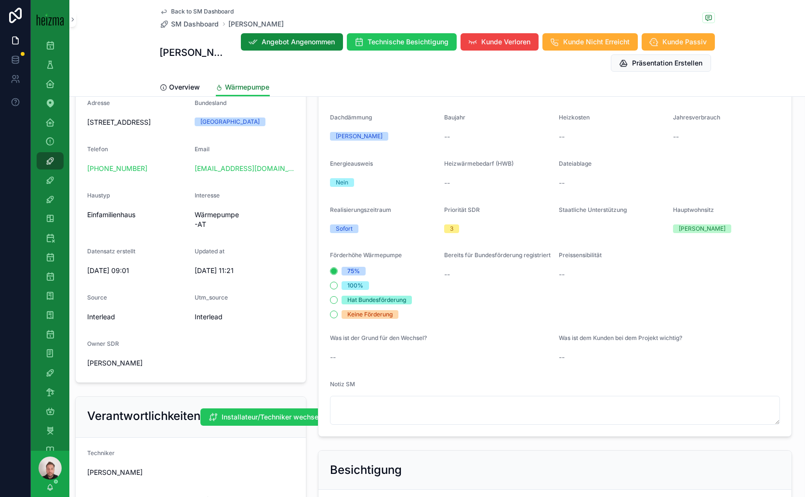
scroll to position [214, 0]
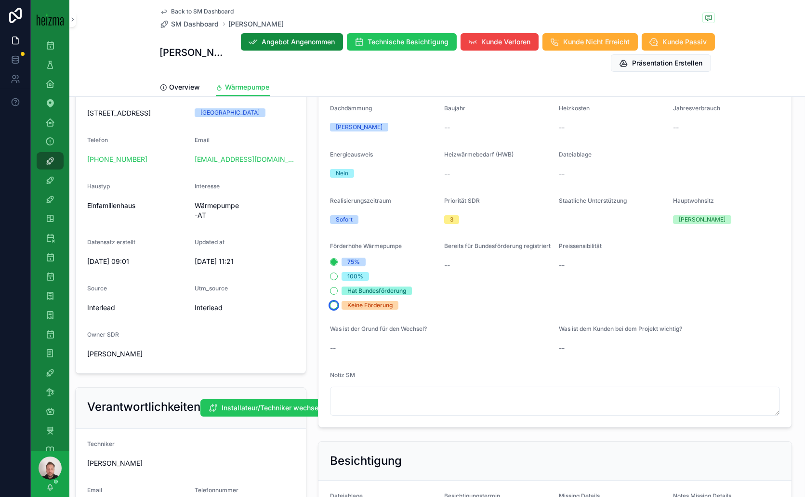
click at [332, 305] on button "Keine Förderung" at bounding box center [334, 306] width 8 height 8
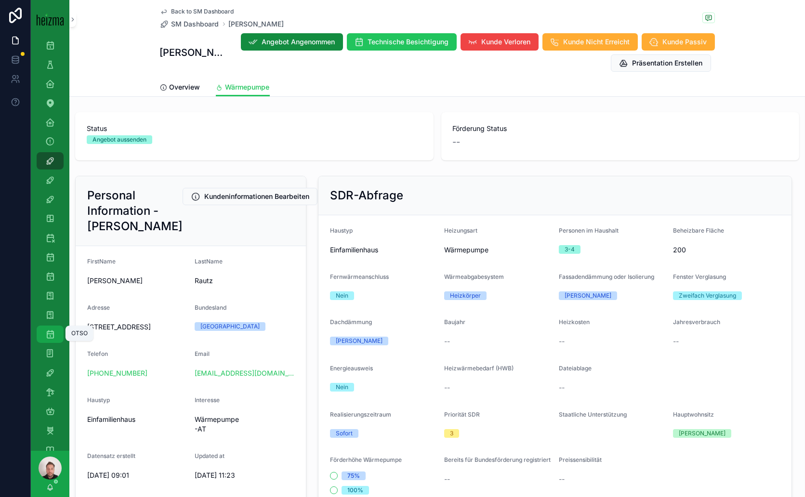
click at [48, 330] on icon "scrollable content" at bounding box center [50, 335] width 10 height 10
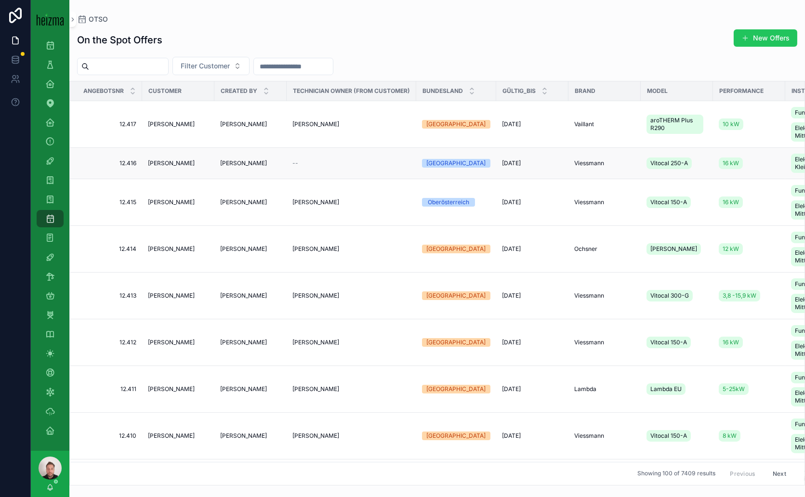
click at [197, 160] on div "[PERSON_NAME]" at bounding box center [178, 164] width 61 height 8
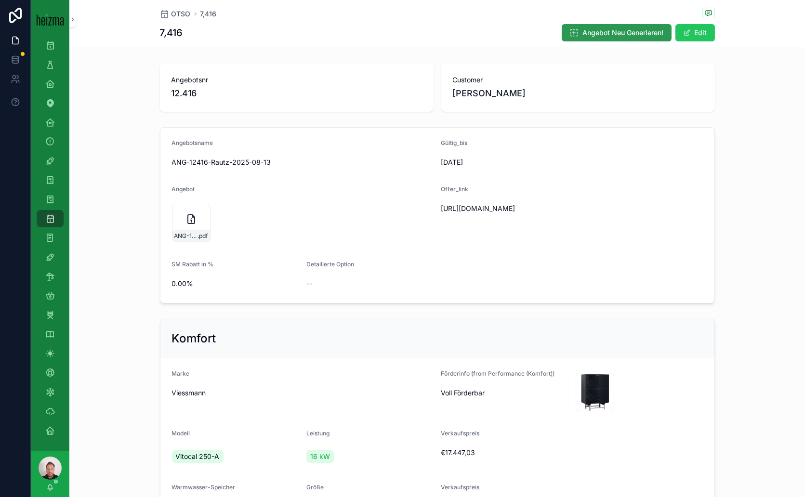
click at [634, 28] on span "Angebot Neu Generieren!" at bounding box center [623, 33] width 81 height 10
click at [234, 227] on div "ANG-12416-Rautz-2025-08-13 .pdf" at bounding box center [233, 223] width 39 height 39
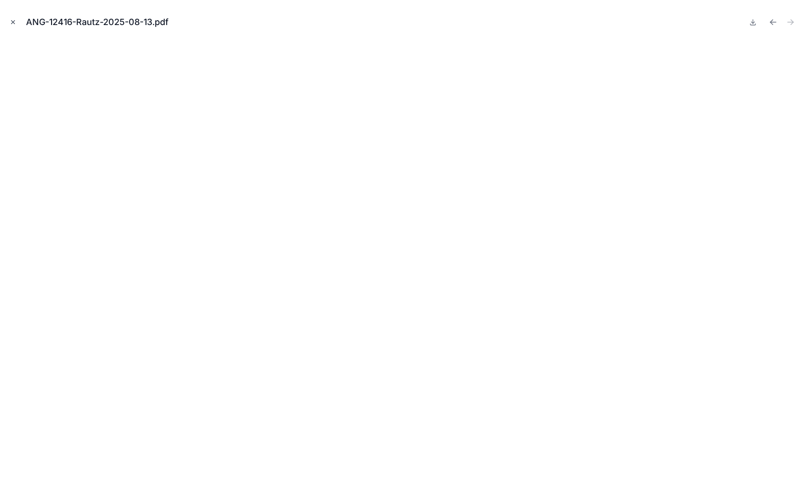
click at [11, 22] on icon "Close modal" at bounding box center [13, 22] width 7 height 7
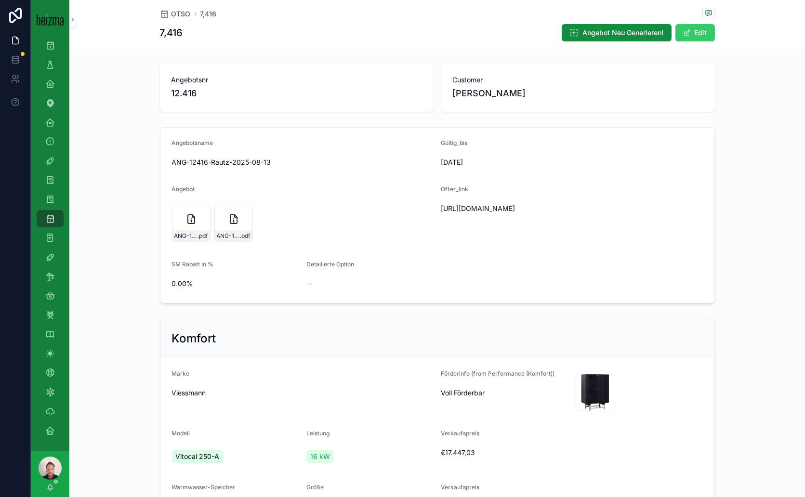
click at [690, 26] on button "Edit" at bounding box center [696, 32] width 40 height 17
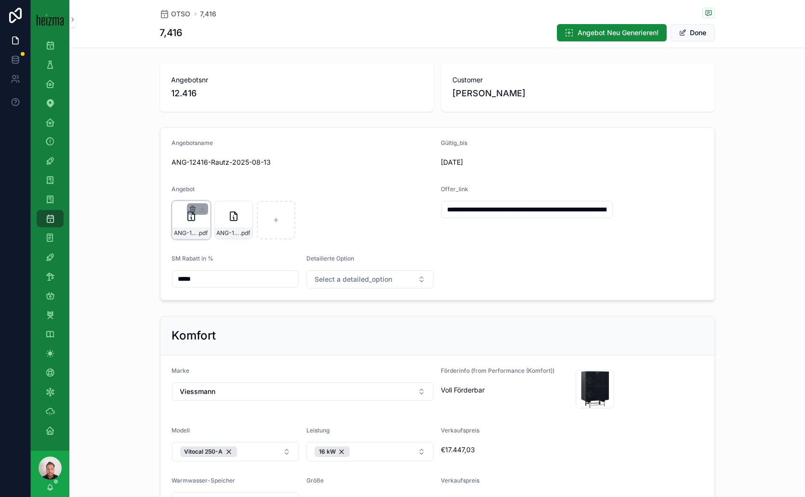
click at [190, 208] on icon "scrollable content" at bounding box center [192, 210] width 4 height 4
click at [208, 192] on icon "scrollable content" at bounding box center [208, 191] width 0 height 2
click at [374, 225] on div "ANG-12416-Rautz-2025-08-13 .pdf" at bounding box center [303, 220] width 262 height 39
click at [189, 208] on icon "scrollable content" at bounding box center [193, 209] width 8 height 8
click at [207, 190] on icon "scrollable content" at bounding box center [209, 191] width 8 height 8
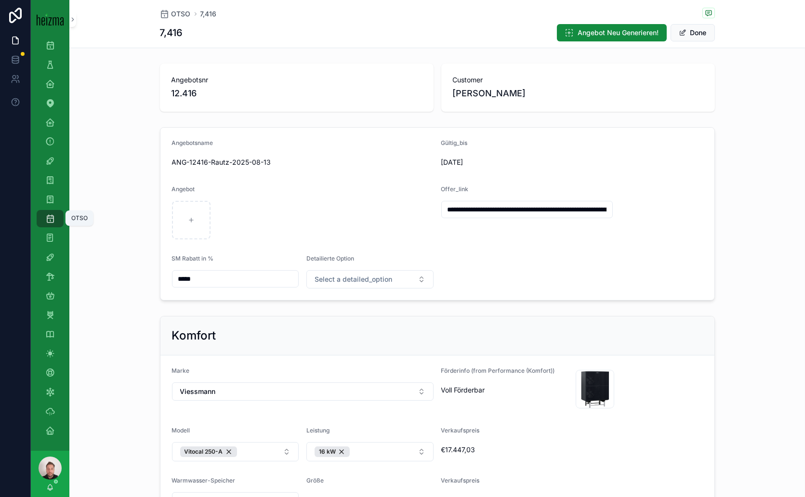
click at [49, 217] on icon "scrollable content" at bounding box center [50, 219] width 10 height 10
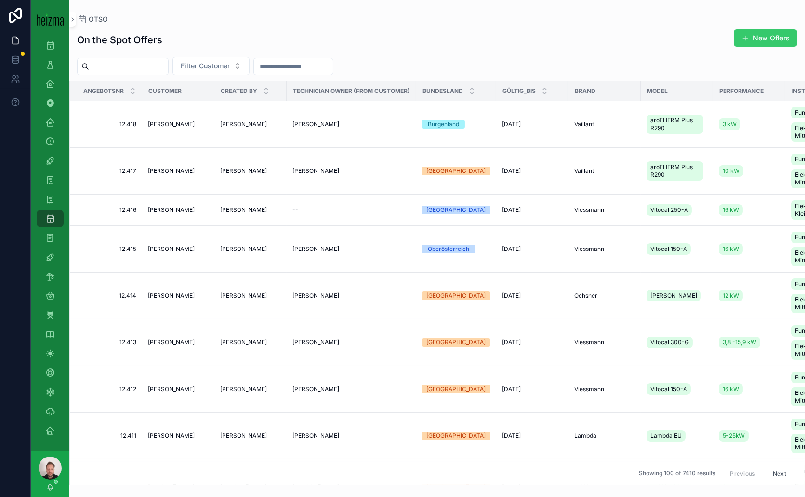
click at [756, 34] on button "New Offers" at bounding box center [766, 37] width 64 height 17
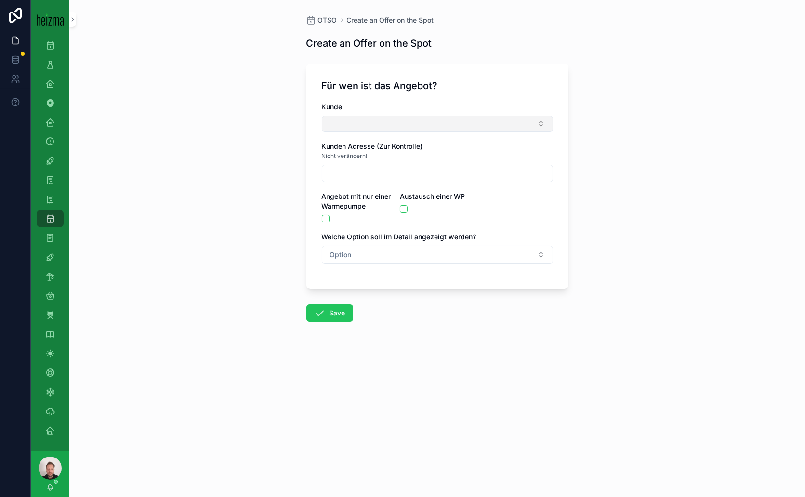
click at [394, 119] on button "Select Button" at bounding box center [437, 124] width 231 height 16
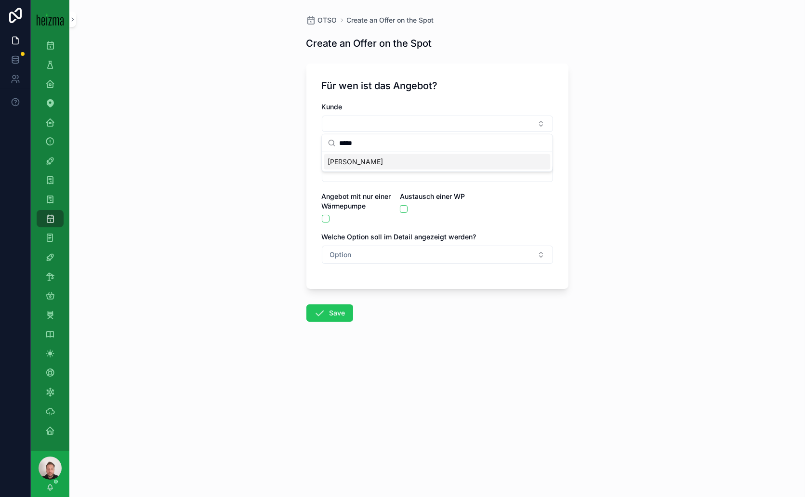
type input "*****"
click at [341, 160] on span "[PERSON_NAME]" at bounding box center [355, 162] width 55 height 10
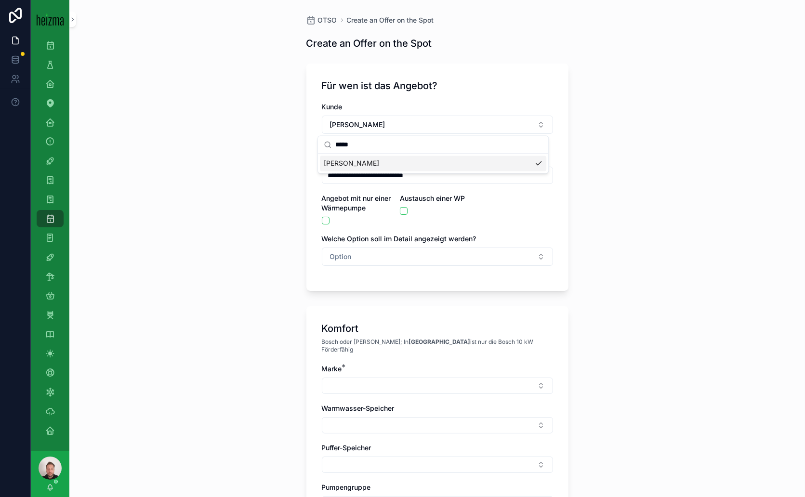
type input "**********"
click at [400, 210] on button "scrollable content" at bounding box center [404, 211] width 8 height 8
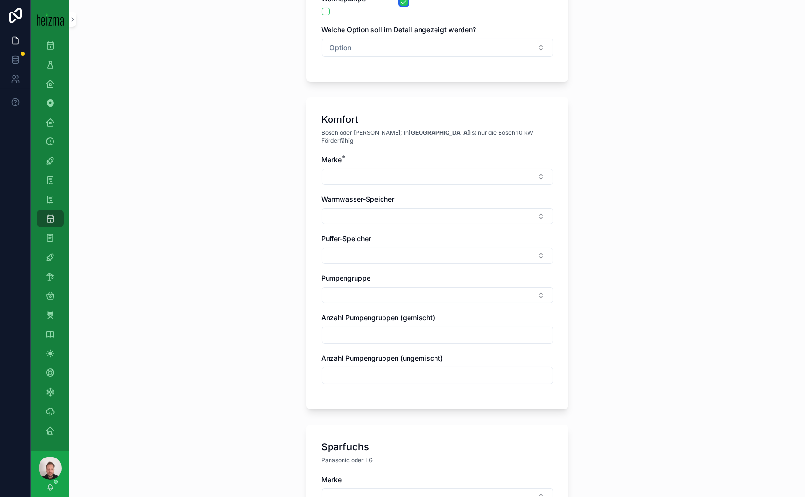
scroll to position [267, 0]
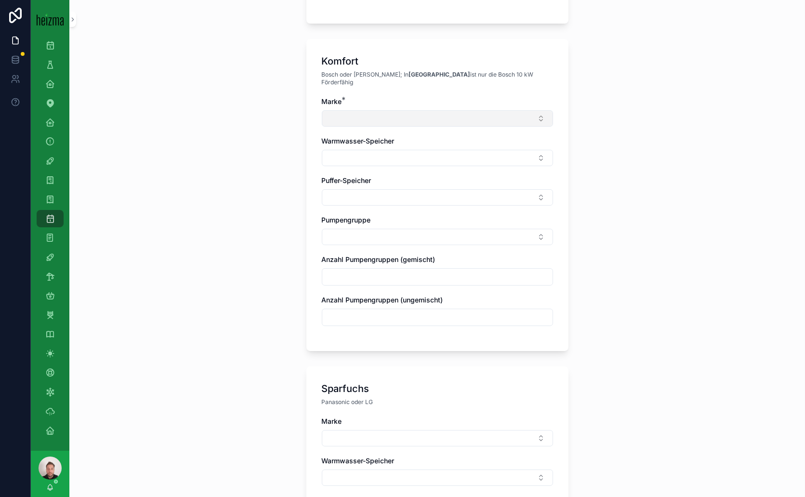
click at [523, 110] on button "Select Button" at bounding box center [437, 118] width 231 height 16
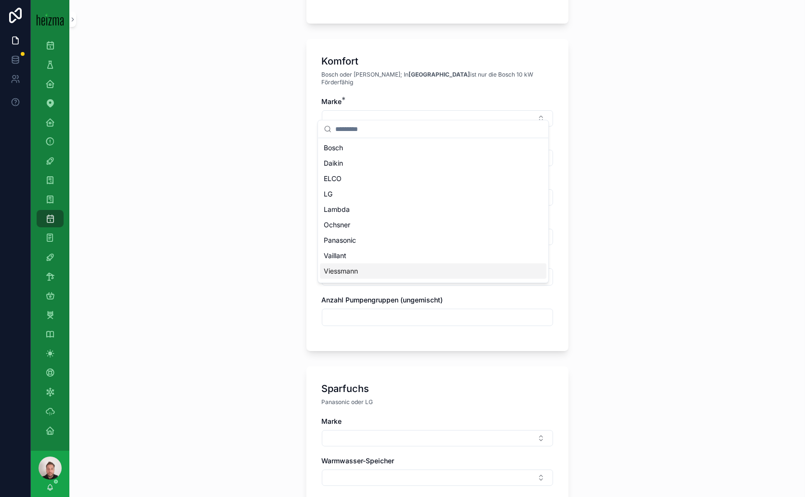
click at [339, 271] on span "Viessmann" at bounding box center [341, 272] width 34 height 10
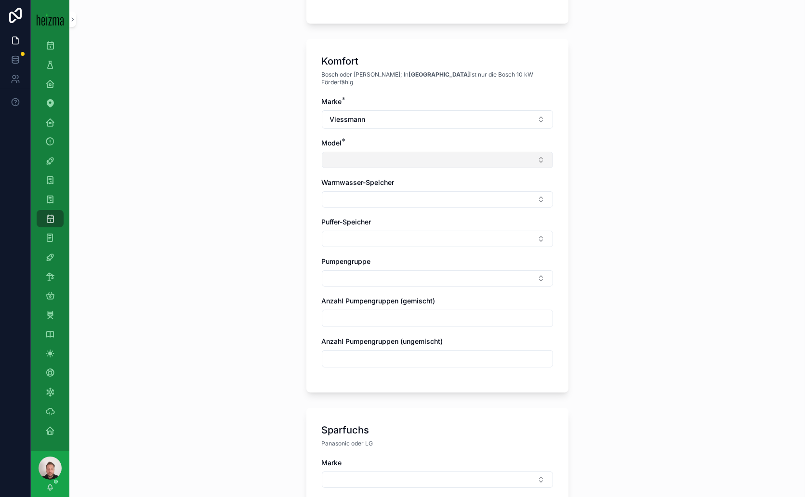
click at [512, 152] on button "Select Button" at bounding box center [437, 160] width 231 height 16
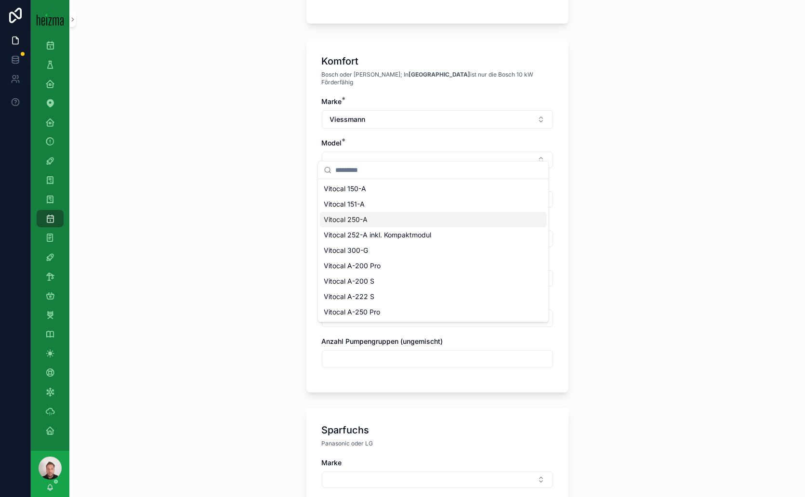
click at [365, 220] on span "Vitocal 250-A" at bounding box center [346, 220] width 44 height 10
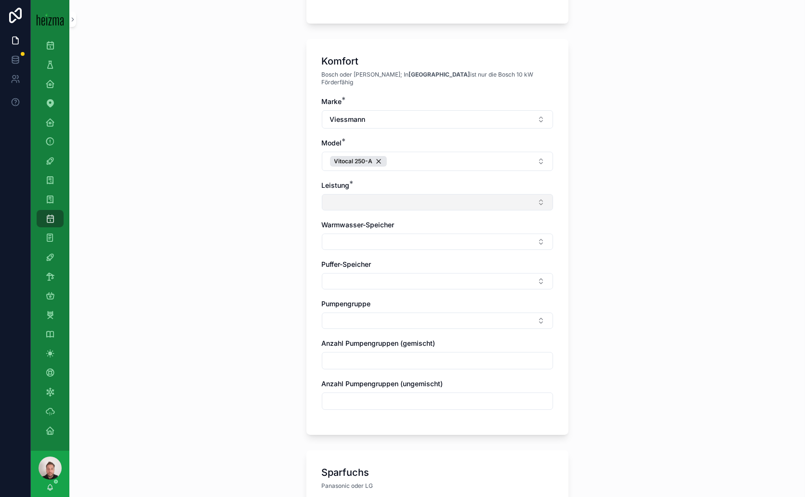
click at [528, 194] on button "Select Button" at bounding box center [437, 202] width 231 height 16
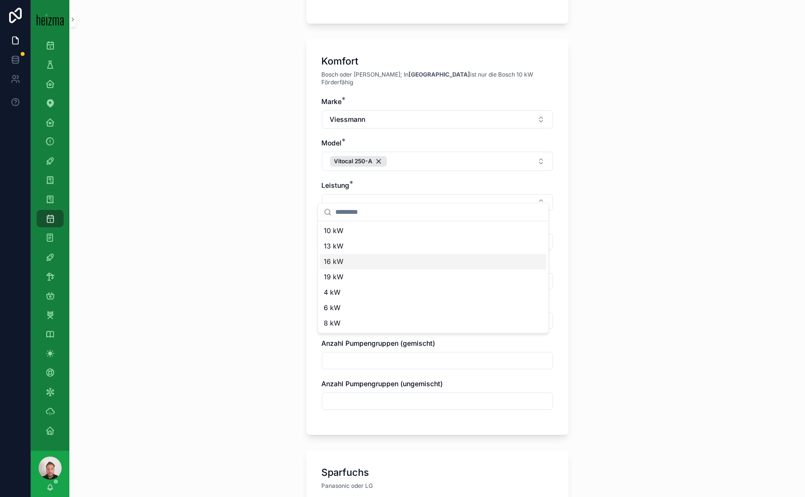
click at [348, 258] on div "16 kW" at bounding box center [433, 261] width 227 height 15
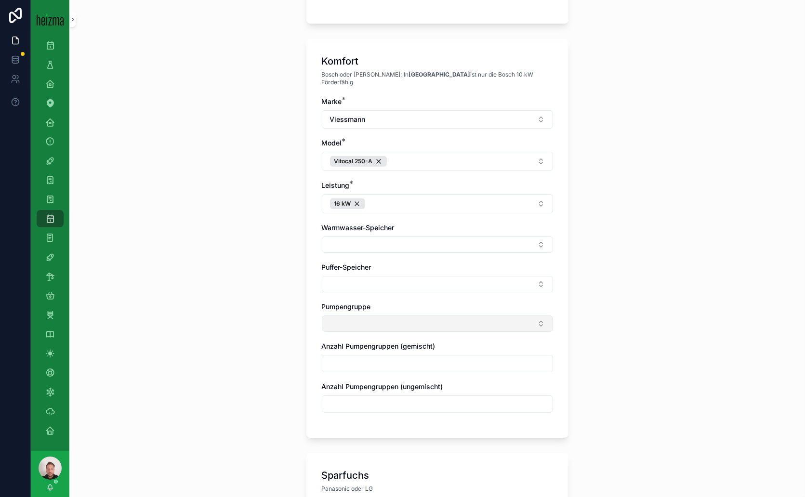
click at [513, 316] on button "Select Button" at bounding box center [437, 324] width 231 height 16
click at [343, 352] on span "Ungemischt" at bounding box center [343, 352] width 38 height 10
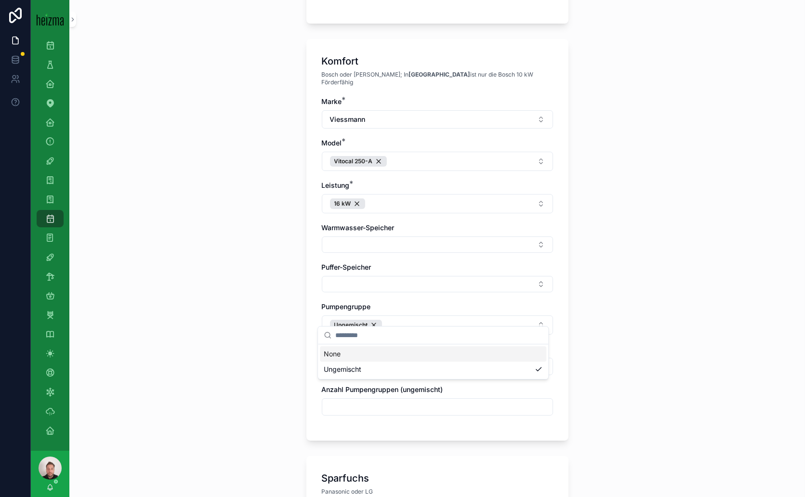
click at [730, 348] on div "**********" at bounding box center [437, 248] width 736 height 497
click at [370, 400] on input "scrollable content" at bounding box center [437, 406] width 230 height 13
type input "*"
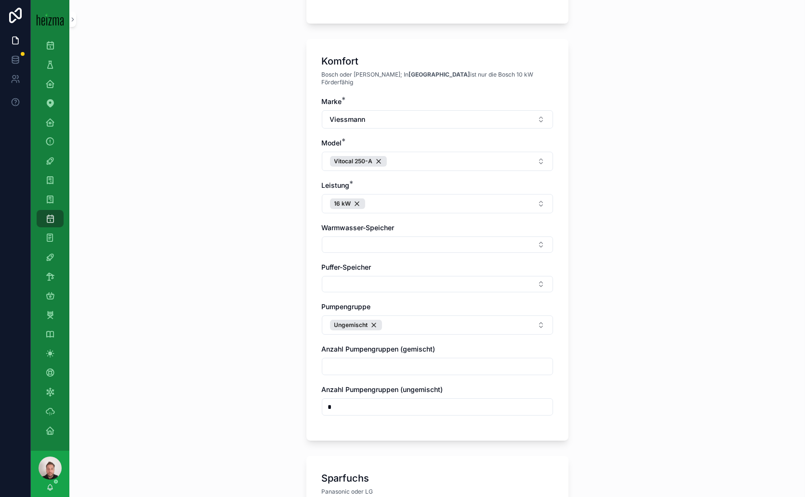
type input "*"
click at [718, 321] on div "**********" at bounding box center [437, 248] width 736 height 497
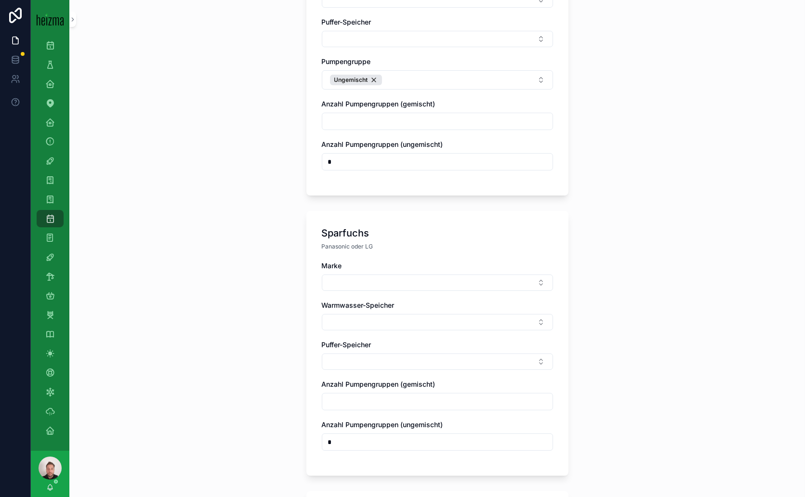
scroll to position [535, 0]
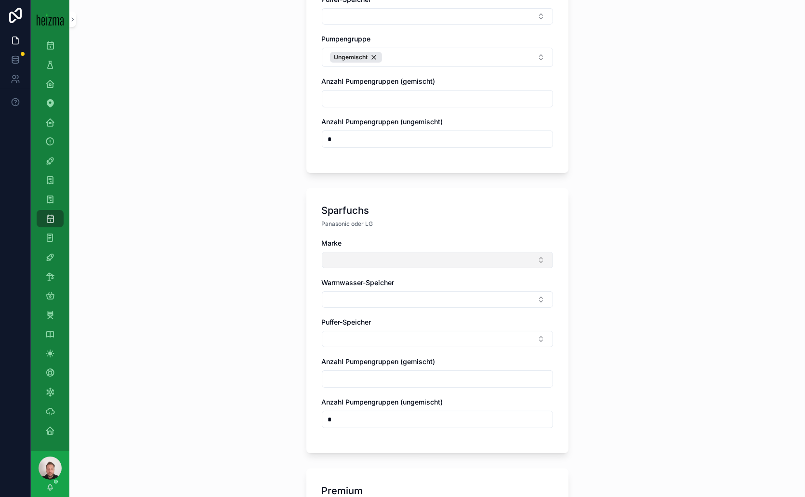
click at [533, 252] on button "Select Button" at bounding box center [437, 260] width 231 height 16
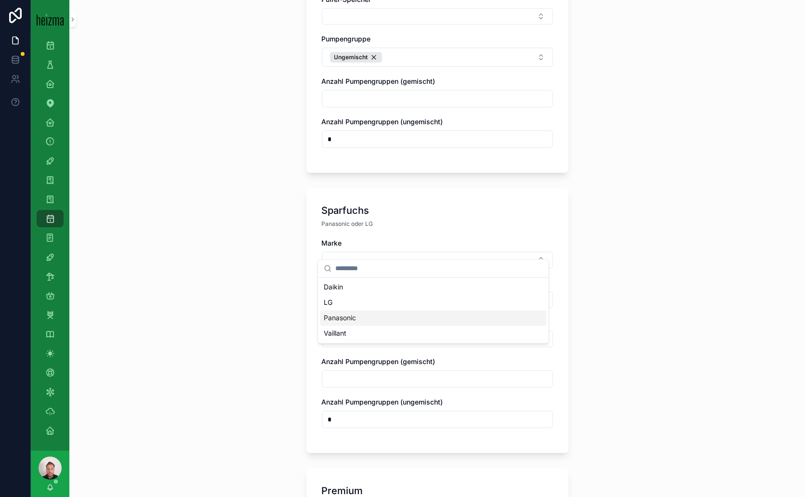
click at [386, 315] on div "Panasonic" at bounding box center [433, 318] width 227 height 15
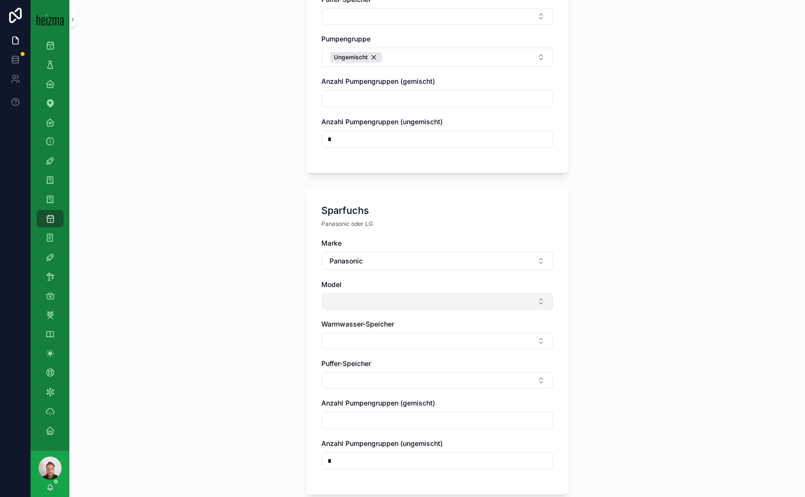
click at [502, 294] on button "Select Button" at bounding box center [437, 302] width 231 height 16
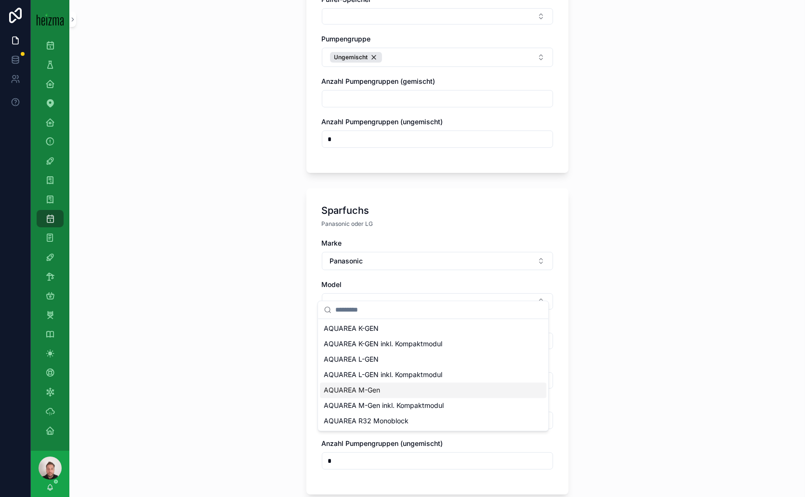
click at [386, 387] on div "AQUAREA M-Gen" at bounding box center [433, 390] width 227 height 15
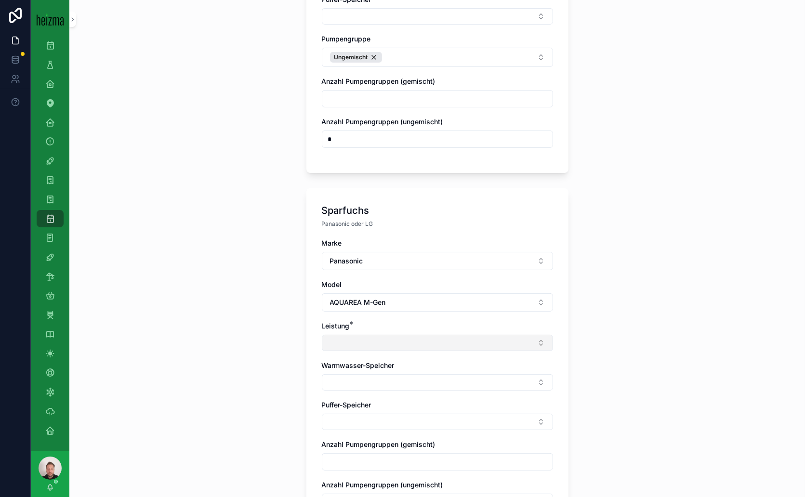
click at [499, 335] on button "Select Button" at bounding box center [437, 343] width 231 height 16
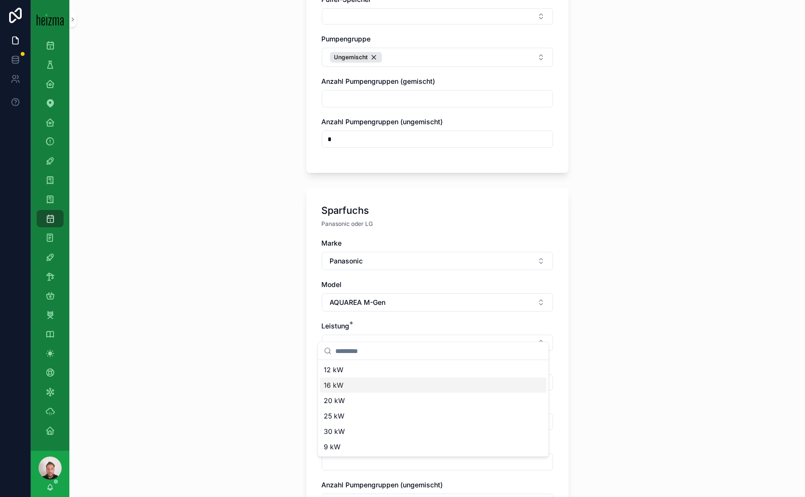
click at [367, 386] on div "16 kW" at bounding box center [433, 385] width 227 height 15
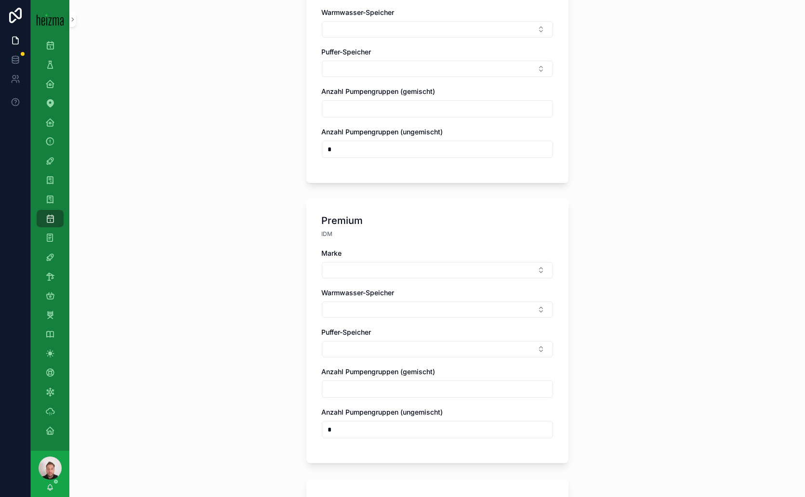
scroll to position [910, 0]
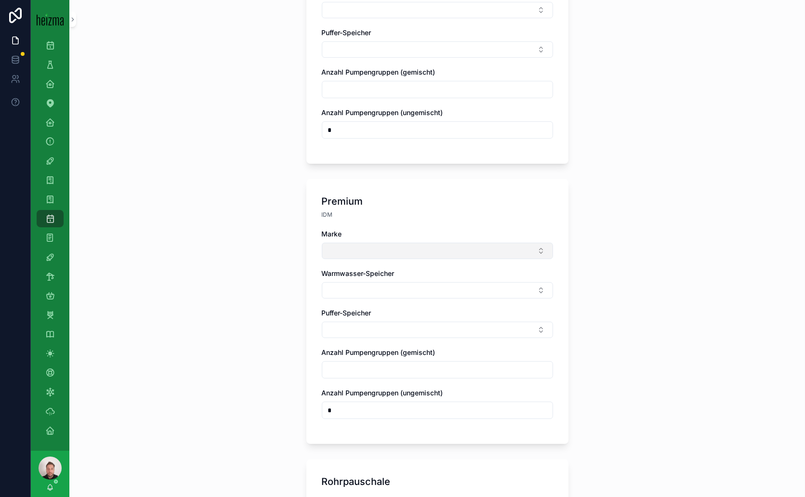
click at [521, 243] on button "Select Button" at bounding box center [437, 251] width 231 height 16
click at [343, 294] on span "Ochsner" at bounding box center [337, 292] width 27 height 10
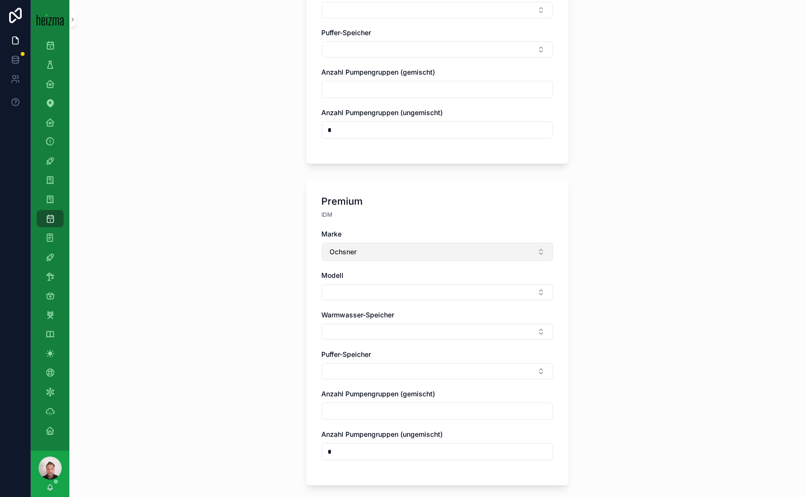
click at [515, 243] on button "Ochsner" at bounding box center [437, 252] width 231 height 18
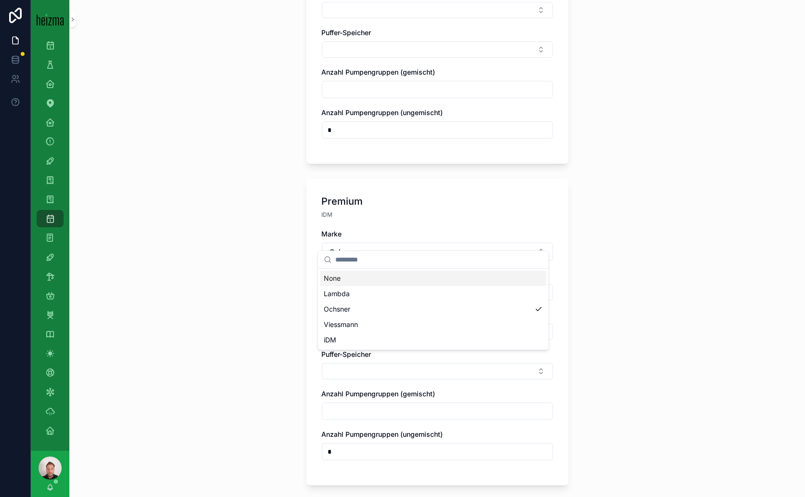
click at [697, 268] on div "**********" at bounding box center [437, 248] width 736 height 497
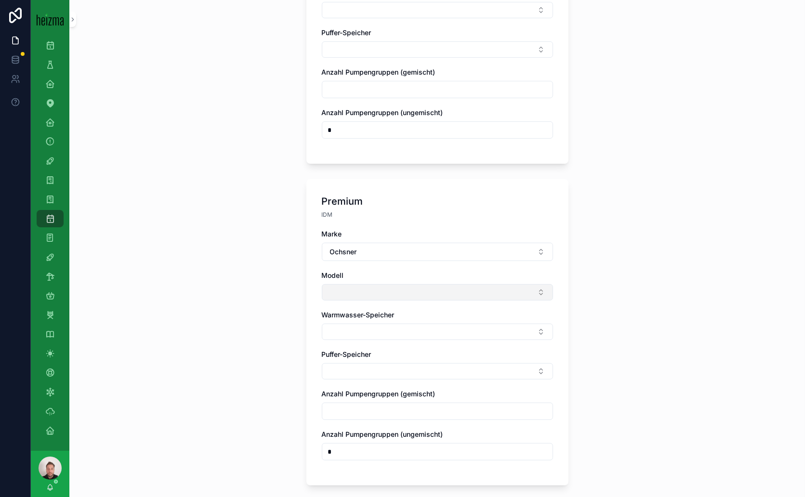
click at [502, 284] on button "Select Button" at bounding box center [437, 292] width 231 height 16
click at [339, 319] on span "Air Hawk" at bounding box center [338, 318] width 28 height 10
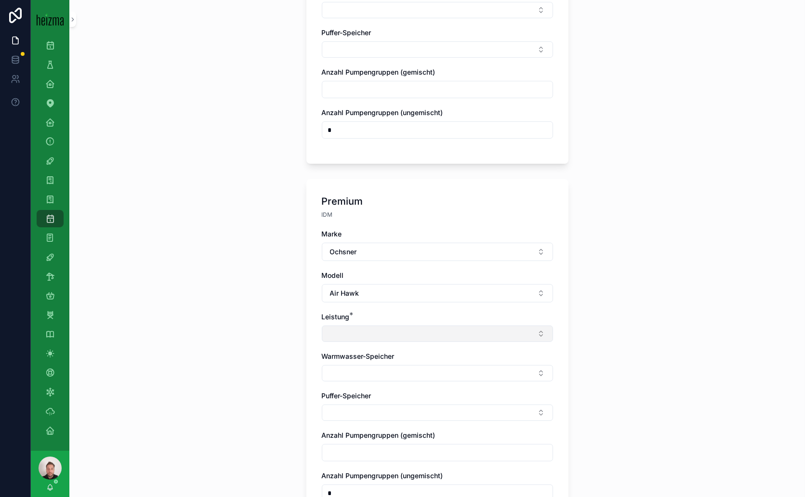
click at [524, 326] on button "Select Button" at bounding box center [437, 334] width 231 height 16
click at [344, 358] on span "14-22 KW" at bounding box center [340, 359] width 32 height 10
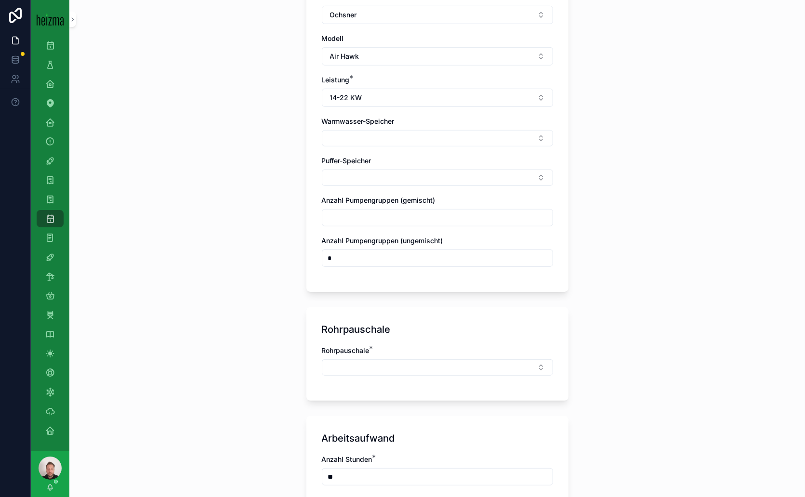
scroll to position [1178, 0]
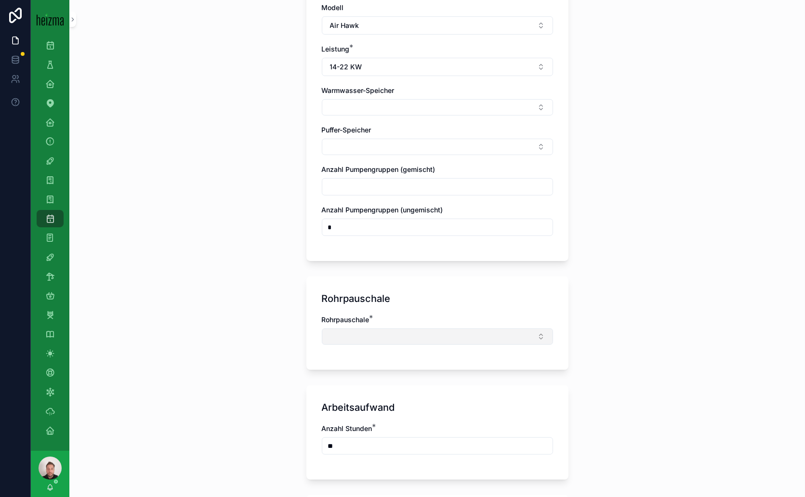
click at [514, 329] on button "Select Button" at bounding box center [437, 337] width 231 height 16
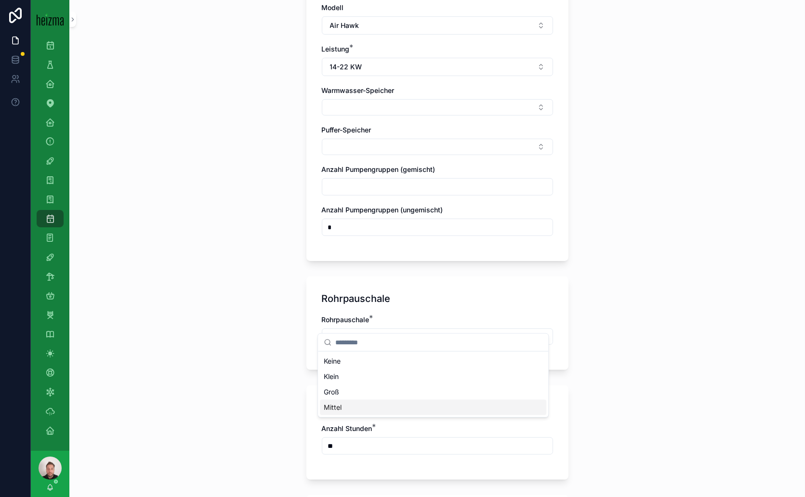
click at [332, 405] on span "Mittel" at bounding box center [333, 408] width 18 height 10
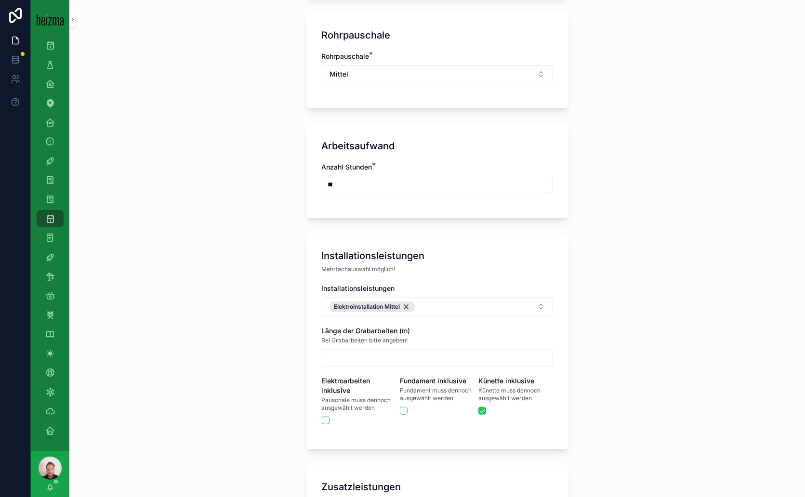
scroll to position [1446, 0]
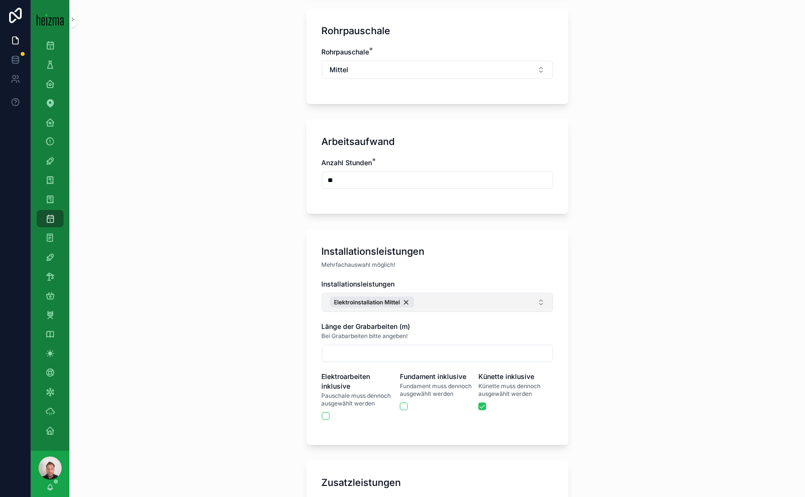
click at [403, 297] on div "Elektroinstallation Mittel" at bounding box center [372, 302] width 84 height 11
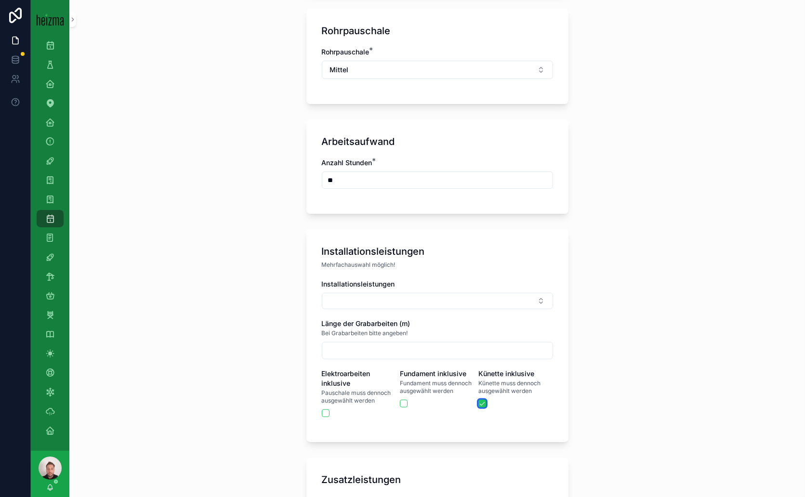
click at [479, 400] on button "scrollable content" at bounding box center [483, 404] width 8 height 8
click at [526, 293] on button "Select Button" at bounding box center [437, 301] width 231 height 16
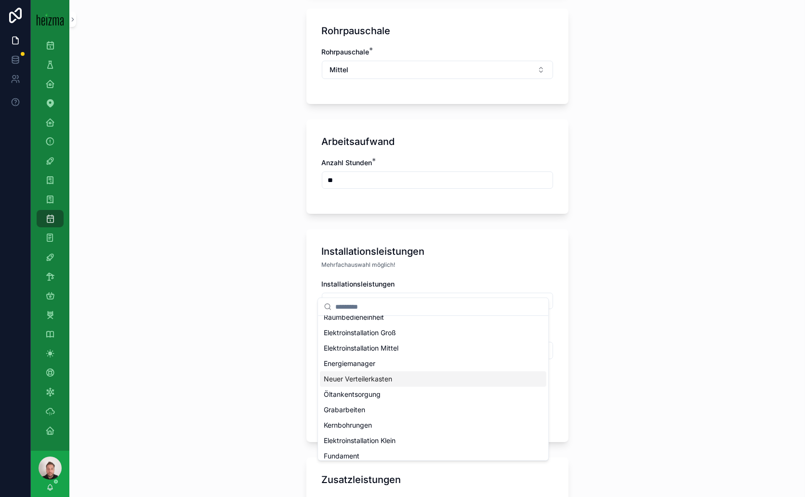
scroll to position [28, 0]
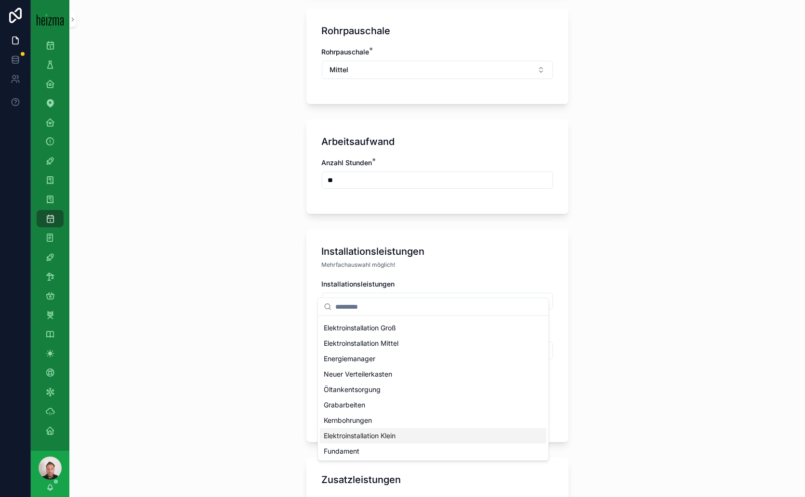
click at [386, 435] on span "Elektroinstallation Klein" at bounding box center [360, 436] width 72 height 10
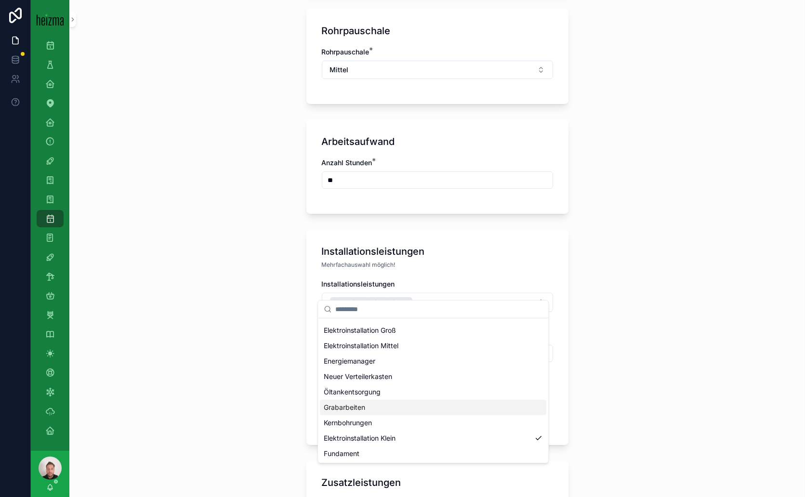
click at [709, 328] on div "**********" at bounding box center [437, 248] width 736 height 497
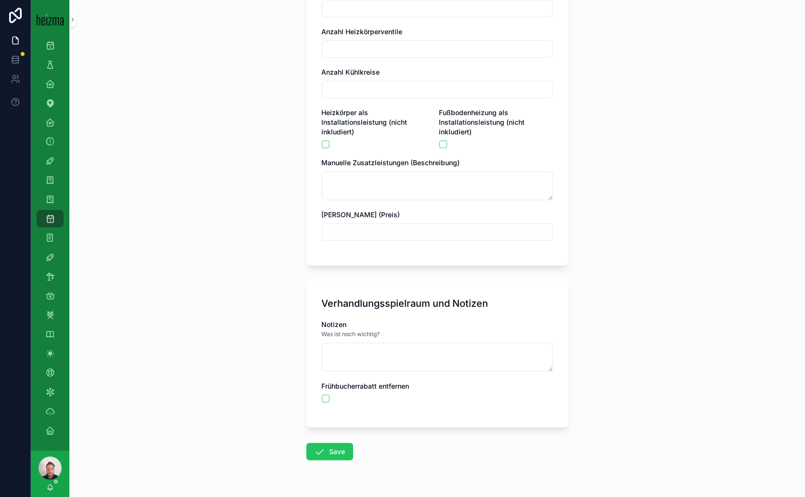
scroll to position [2011, 0]
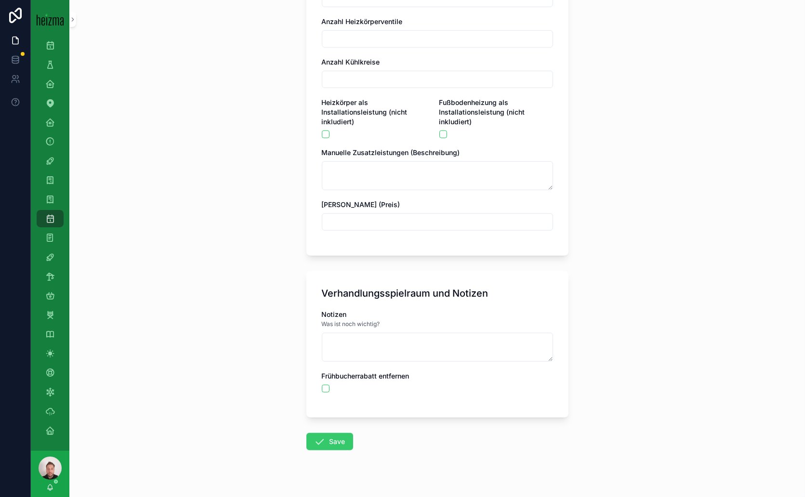
click at [317, 436] on icon "scrollable content" at bounding box center [320, 442] width 12 height 12
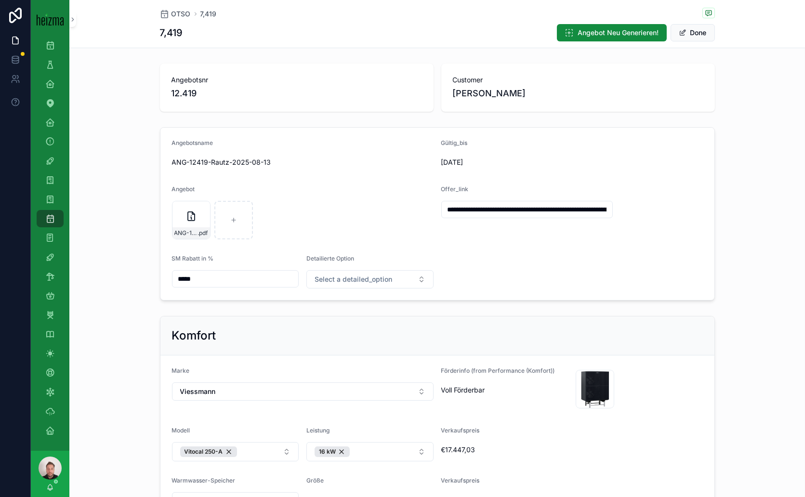
type input "**********"
click at [186, 216] on icon "scrollable content" at bounding box center [192, 217] width 12 height 12
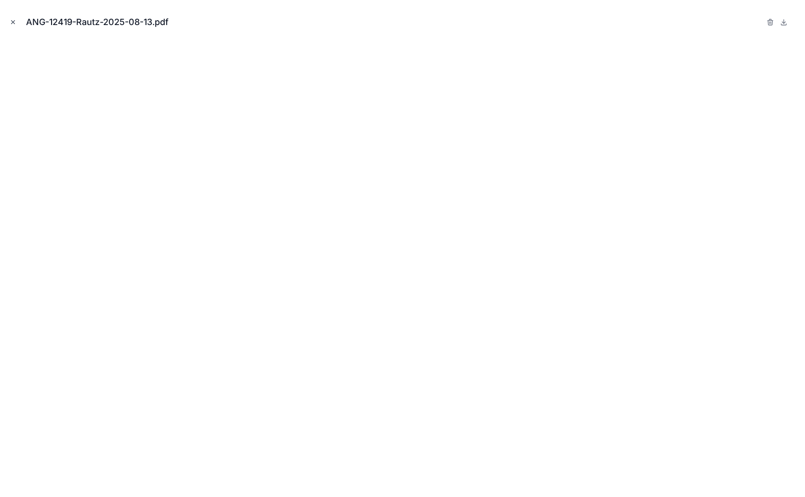
click at [15, 22] on icon "Close modal" at bounding box center [13, 22] width 7 height 7
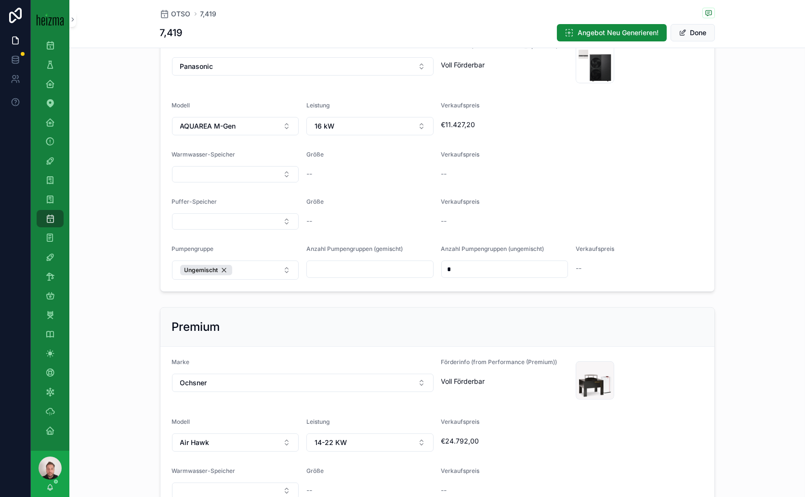
scroll to position [803, 0]
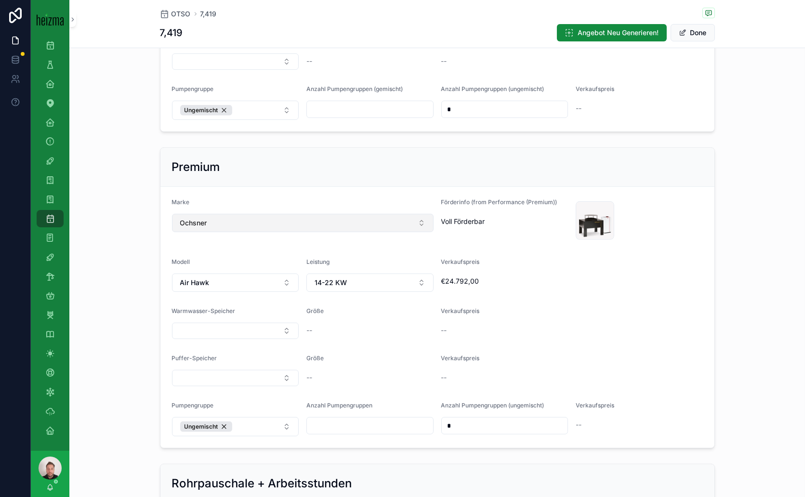
click at [415, 218] on button "Ochsner" at bounding box center [303, 223] width 262 height 18
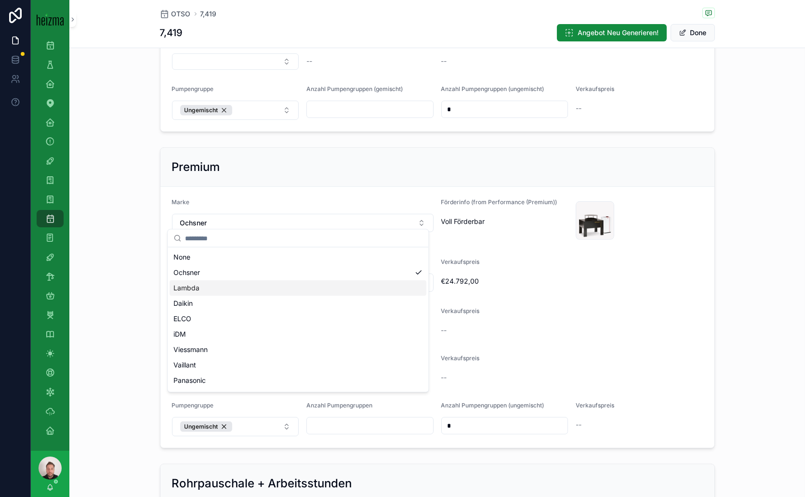
click at [187, 287] on span "Lambda" at bounding box center [187, 288] width 26 height 10
click at [282, 280] on button "Air Hawk" at bounding box center [235, 283] width 127 height 18
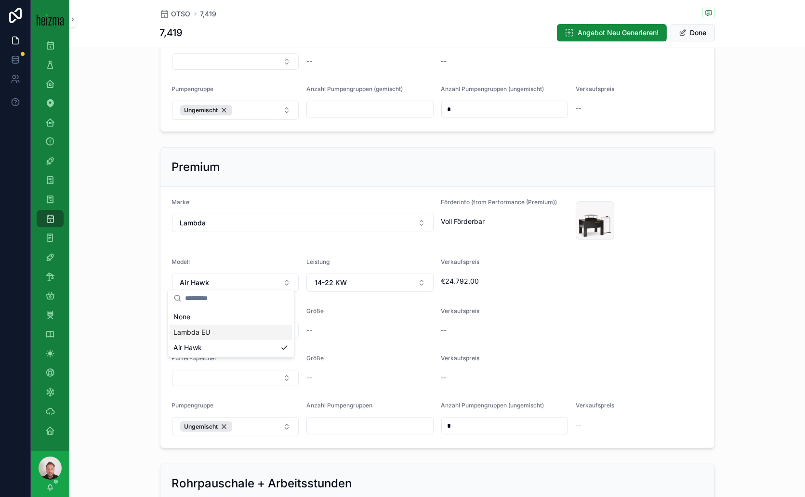
click at [213, 332] on div "Lambda EU" at bounding box center [231, 332] width 122 height 15
click at [407, 276] on button "14-22 KW" at bounding box center [370, 283] width 127 height 18
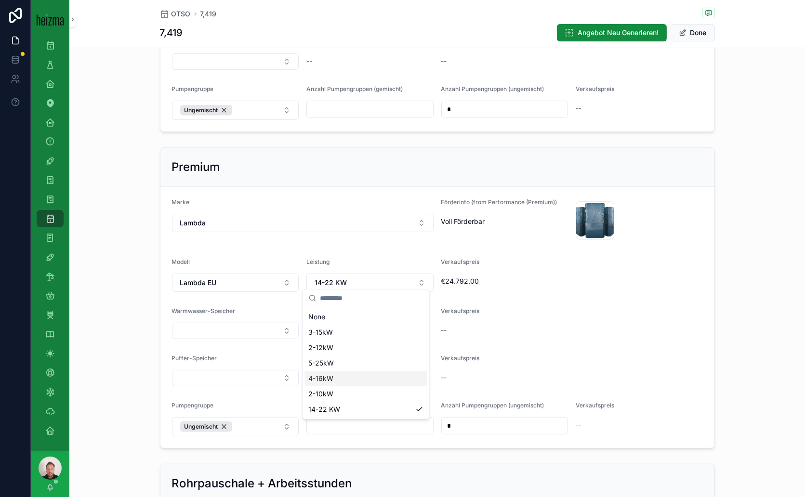
click at [331, 378] on span "4-16kW" at bounding box center [320, 379] width 25 height 10
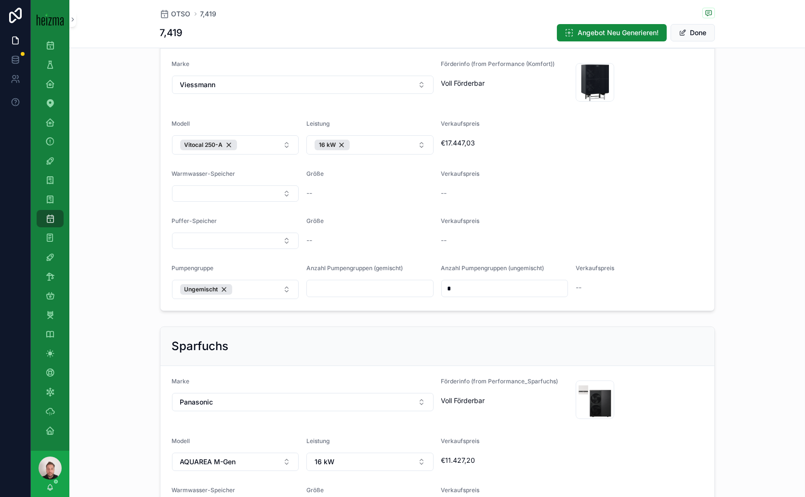
scroll to position [0, 0]
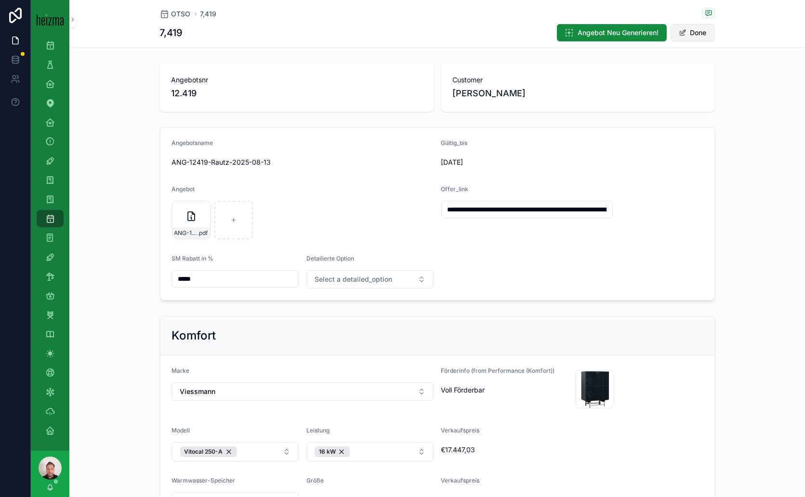
click at [679, 34] on span "scrollable content" at bounding box center [683, 33] width 8 height 8
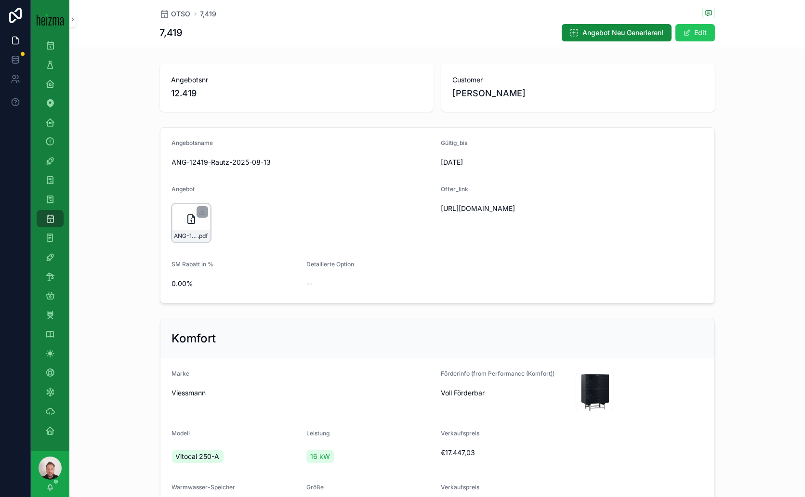
click at [186, 214] on icon "scrollable content" at bounding box center [192, 220] width 12 height 12
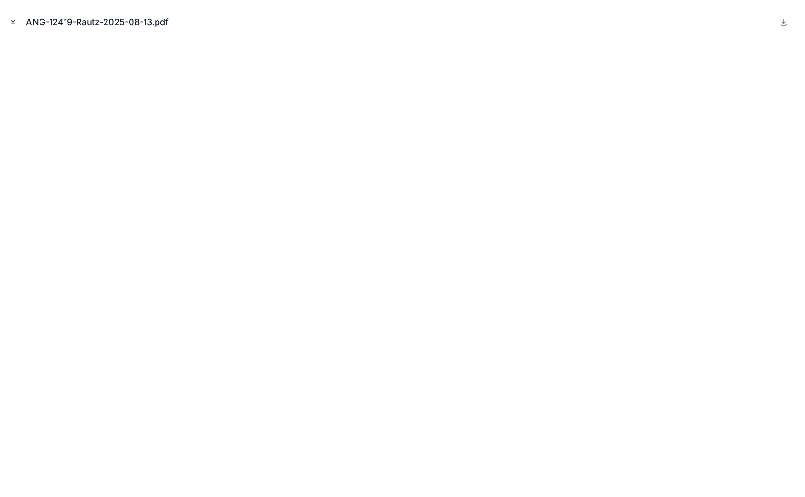
click at [10, 22] on icon "Close modal" at bounding box center [13, 22] width 7 height 7
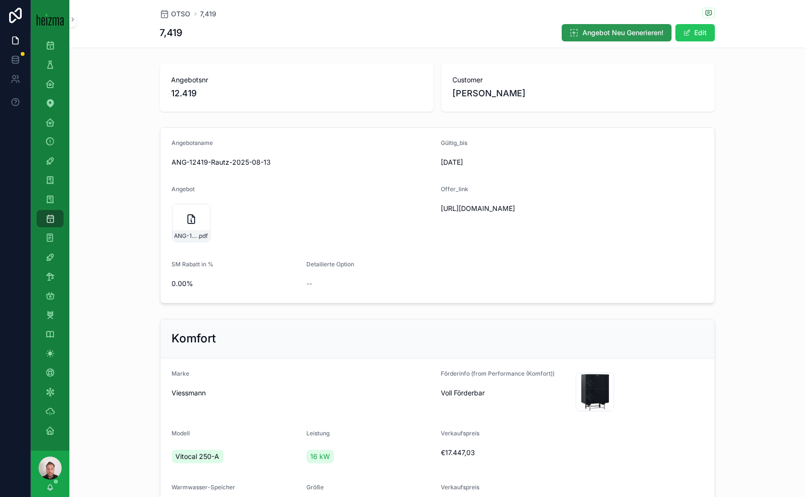
click at [598, 35] on span "Angebot Neu Generieren!" at bounding box center [623, 33] width 81 height 10
click at [230, 221] on icon "scrollable content" at bounding box center [234, 220] width 12 height 12
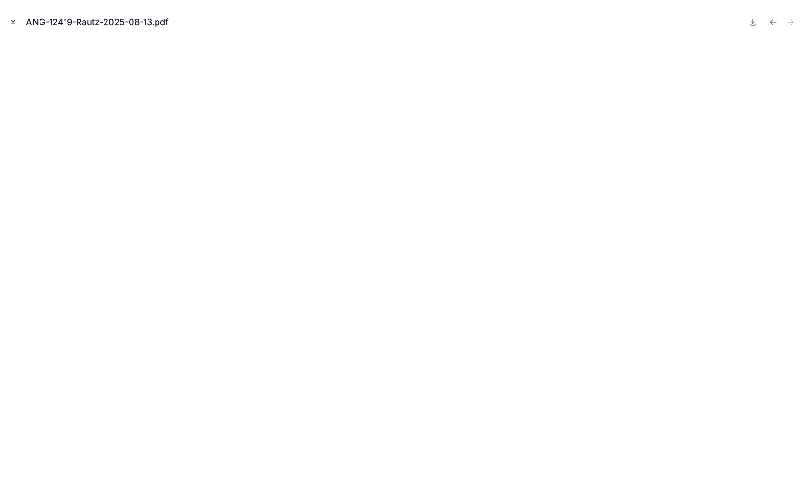
click at [10, 20] on icon "Close modal" at bounding box center [13, 22] width 7 height 7
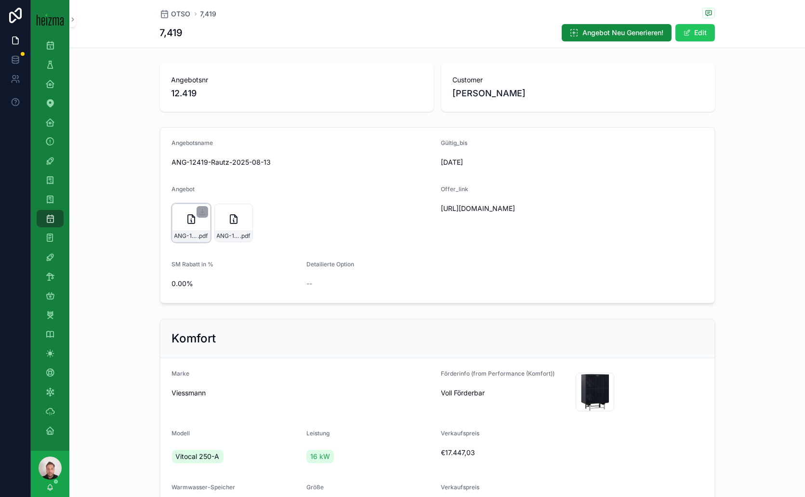
click at [179, 216] on div "ANG-12419-Rautz-2025-08-13 .pdf" at bounding box center [191, 223] width 39 height 39
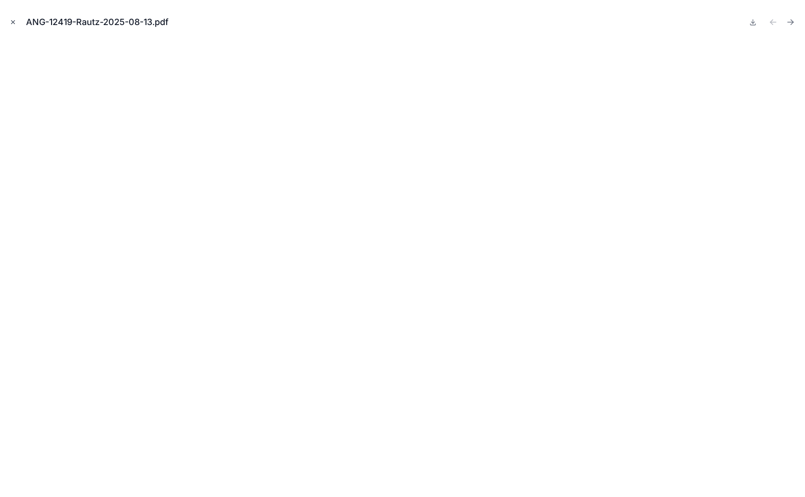
click at [12, 20] on icon "Close modal" at bounding box center [13, 22] width 7 height 7
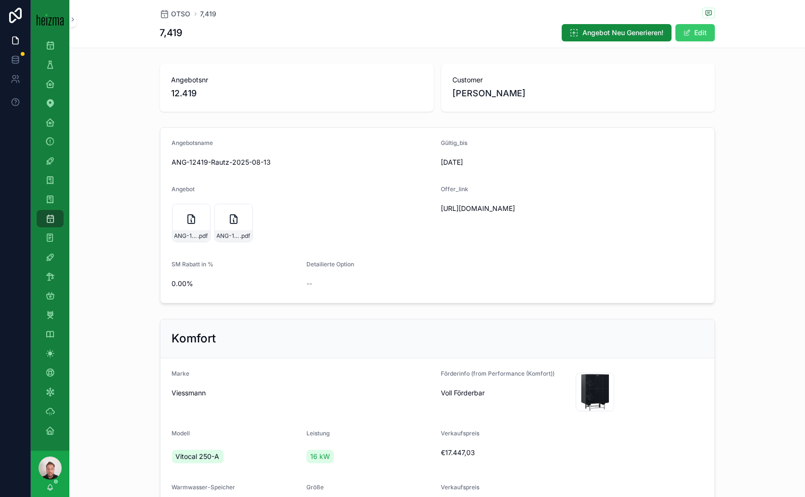
click at [694, 32] on button "Edit" at bounding box center [696, 32] width 40 height 17
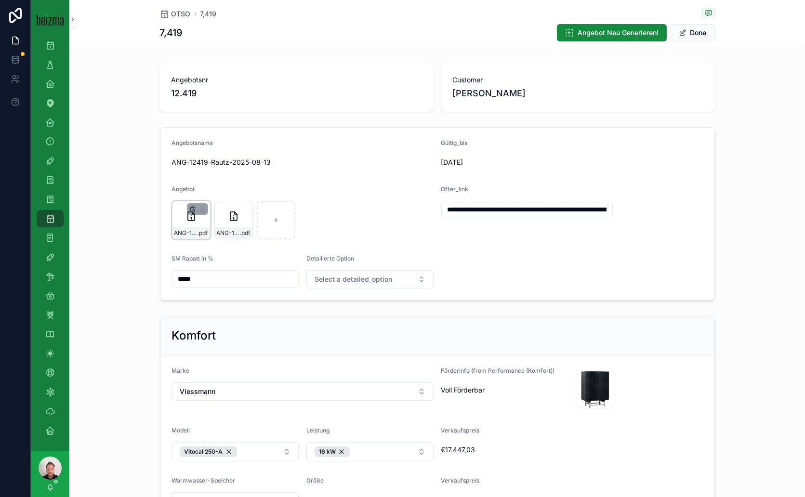
click at [190, 210] on icon "scrollable content" at bounding box center [192, 210] width 4 height 4
click at [207, 190] on icon "scrollable content" at bounding box center [209, 191] width 8 height 8
click at [694, 34] on button "Done" at bounding box center [693, 32] width 44 height 17
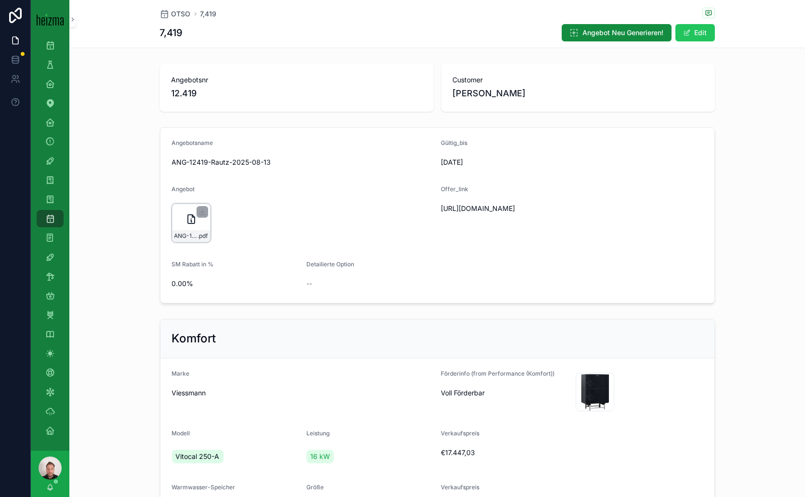
click at [180, 217] on div "ANG-12419-Rautz-2025-08-13 .pdf" at bounding box center [191, 223] width 39 height 39
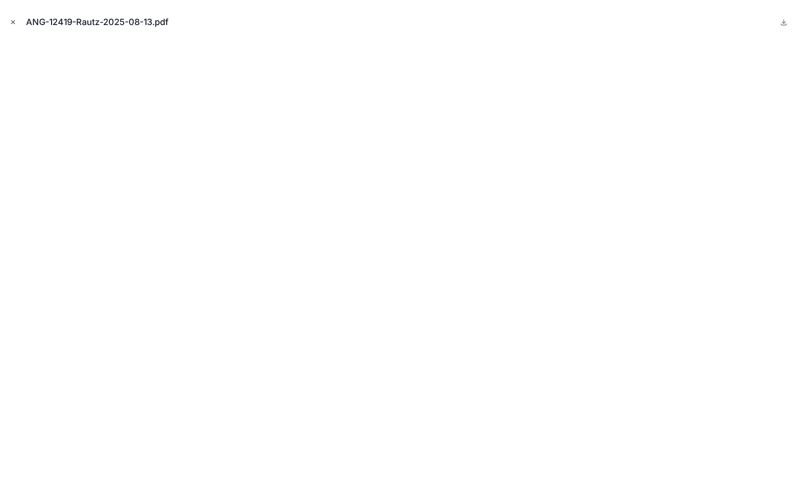
click at [15, 23] on icon "Close modal" at bounding box center [13, 22] width 7 height 7
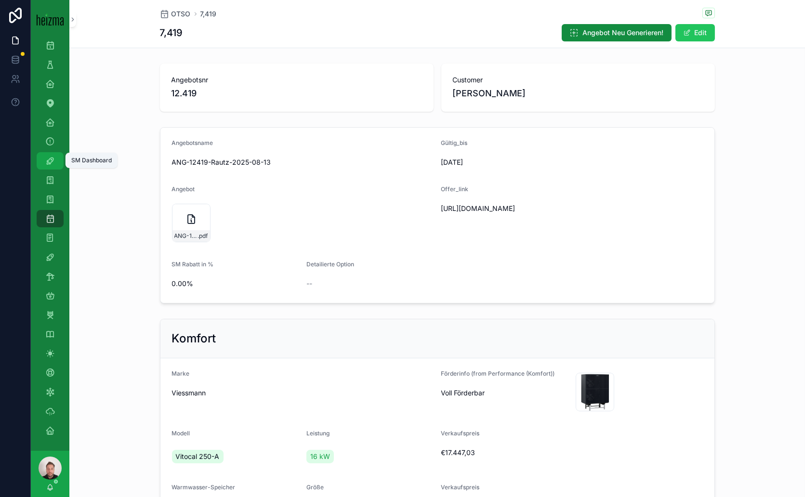
click at [51, 156] on icon "scrollable content" at bounding box center [50, 161] width 10 height 10
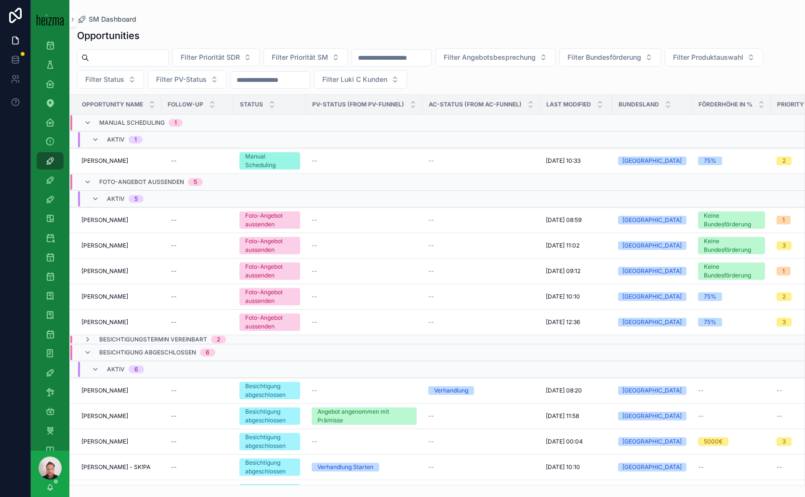
click at [126, 60] on input "scrollable content" at bounding box center [128, 57] width 79 height 13
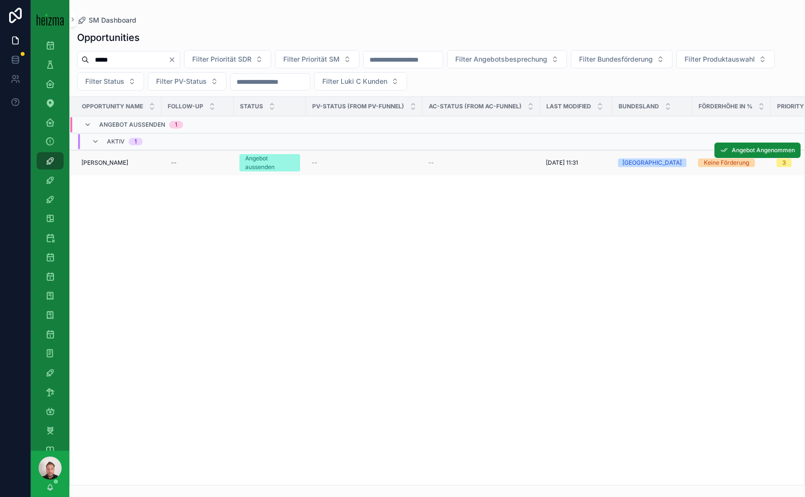
type input "*****"
click at [108, 157] on td "[PERSON_NAME] [PERSON_NAME]" at bounding box center [116, 163] width 92 height 26
click at [106, 160] on span "[PERSON_NAME]" at bounding box center [104, 163] width 47 height 8
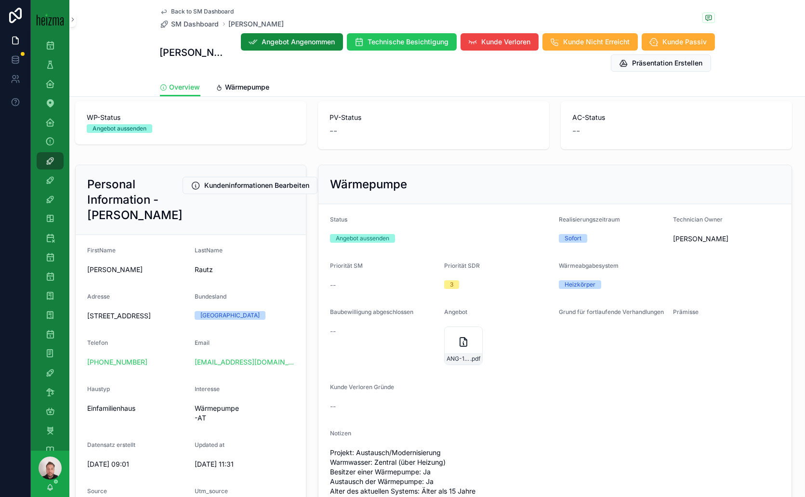
scroll to position [107, 0]
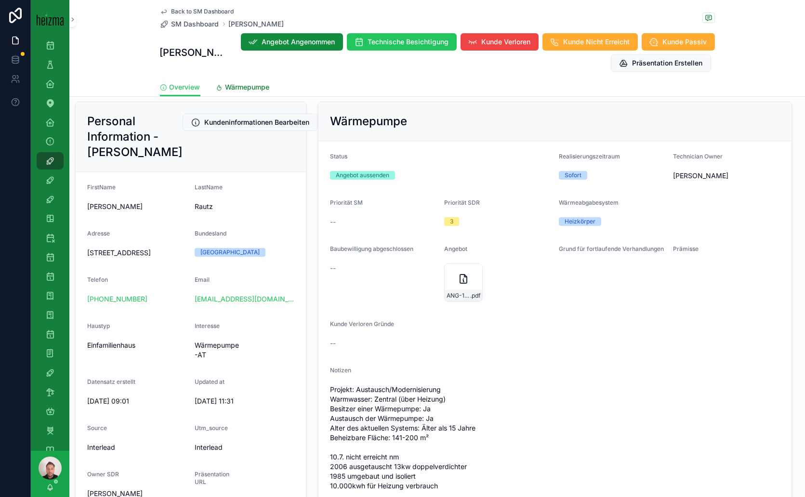
click at [235, 88] on span "Wärmepumpe" at bounding box center [248, 87] width 44 height 10
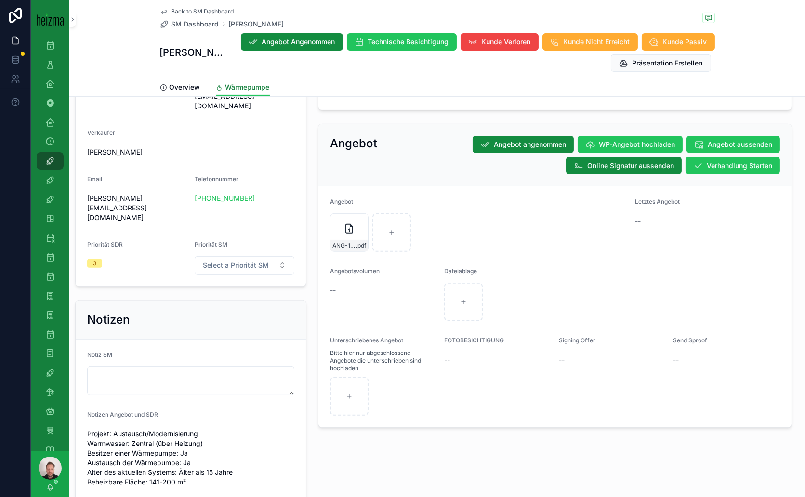
scroll to position [749, 0]
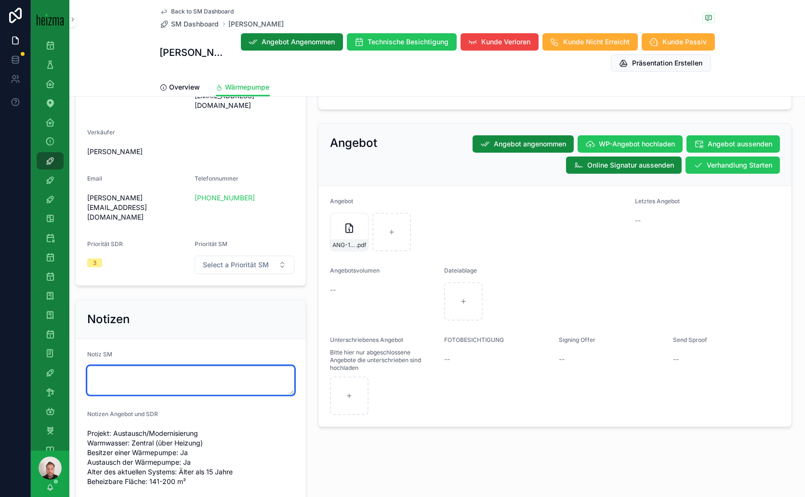
click at [180, 366] on textarea "scrollable content" at bounding box center [190, 380] width 207 height 29
type textarea "**********"
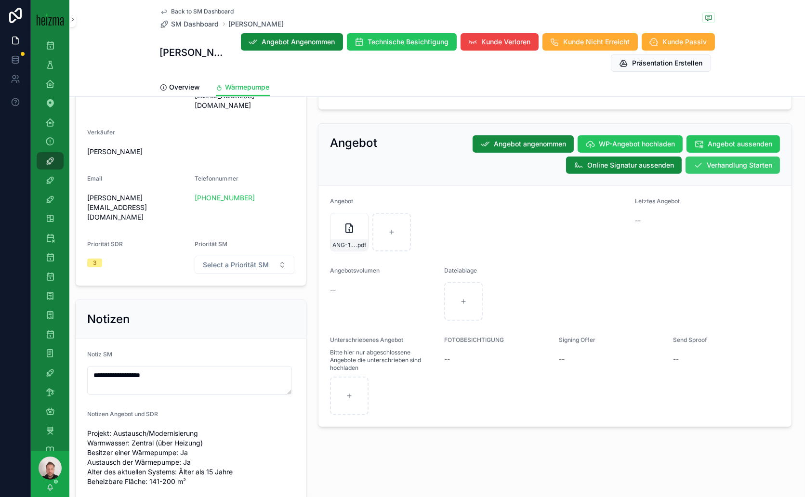
click at [732, 160] on span "Verhandlung Starten" at bounding box center [740, 165] width 66 height 10
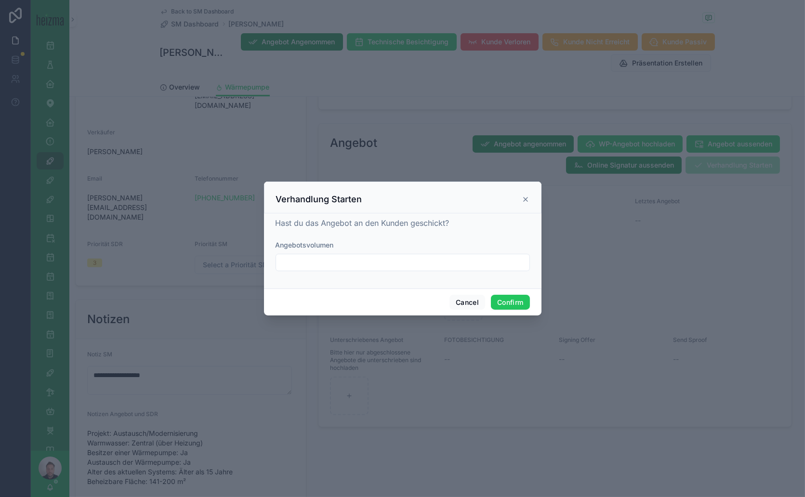
click at [372, 260] on input "text" at bounding box center [403, 262] width 254 height 13
type input "*****"
type input "**********"
click at [515, 300] on button "Confirm" at bounding box center [510, 302] width 39 height 15
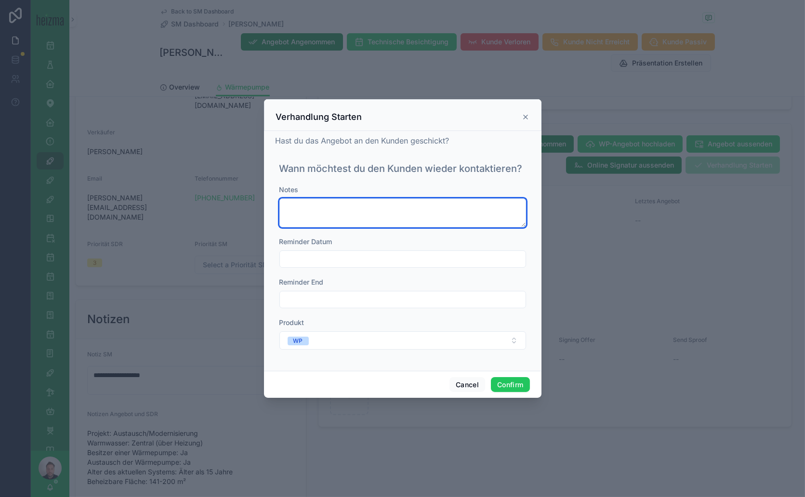
click at [464, 211] on textarea at bounding box center [403, 213] width 247 height 29
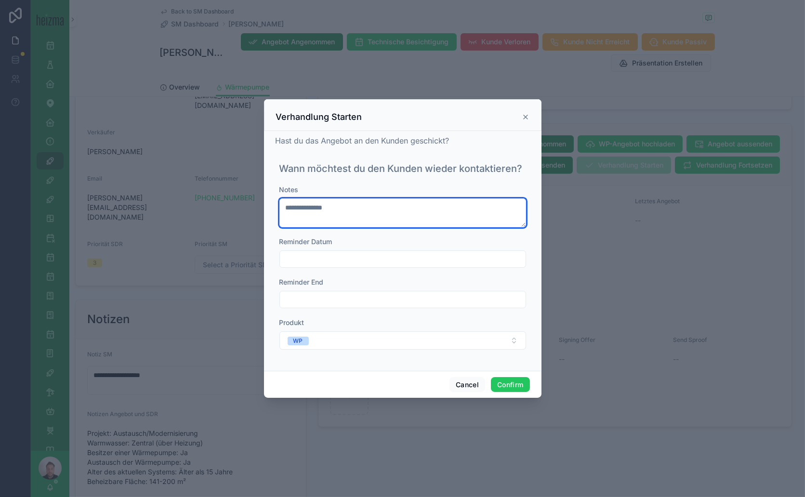
type textarea "**********"
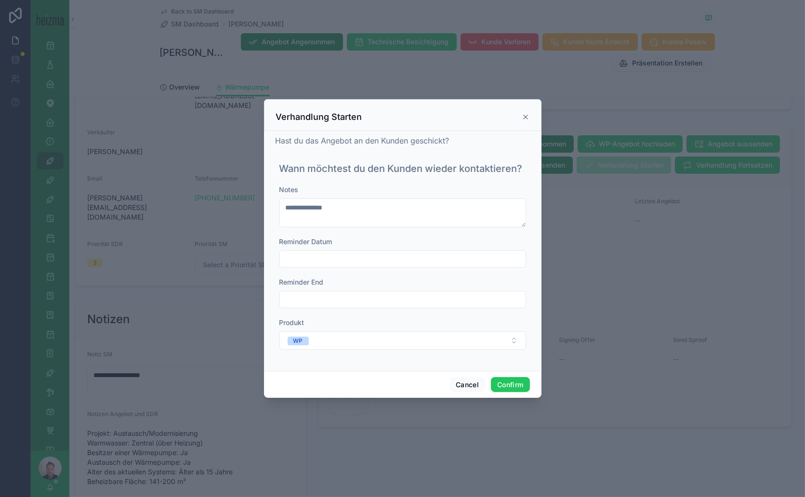
click at [398, 252] on div at bounding box center [403, 259] width 247 height 17
click at [399, 257] on input "text" at bounding box center [403, 259] width 246 height 13
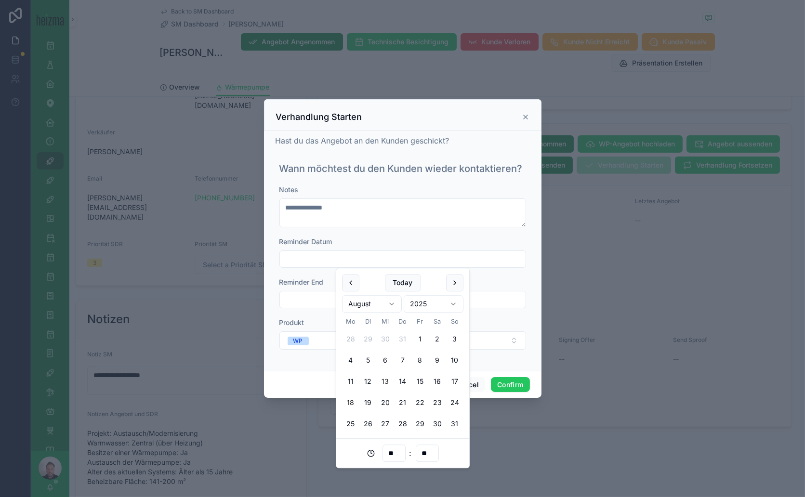
click at [353, 400] on button "18" at bounding box center [350, 402] width 17 height 17
click at [393, 452] on input "**" at bounding box center [394, 453] width 22 height 13
click at [392, 331] on div "12" at bounding box center [393, 334] width 43 height 15
type input "**********"
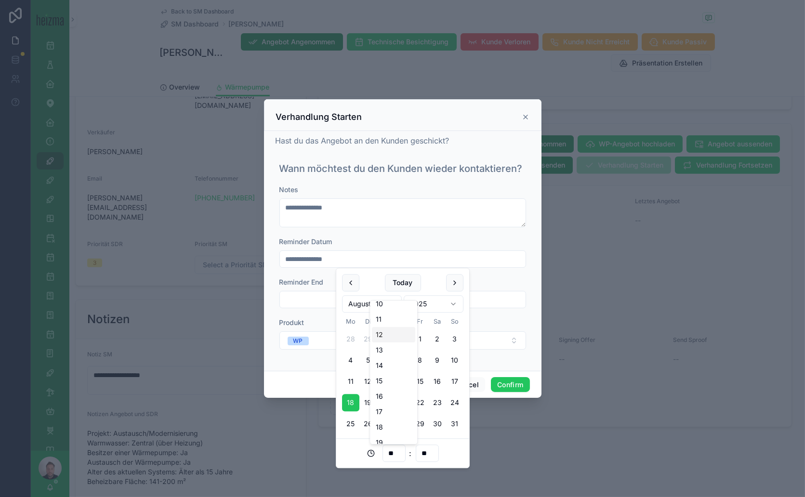
type input "**"
click at [501, 385] on button "Confirm" at bounding box center [510, 384] width 39 height 15
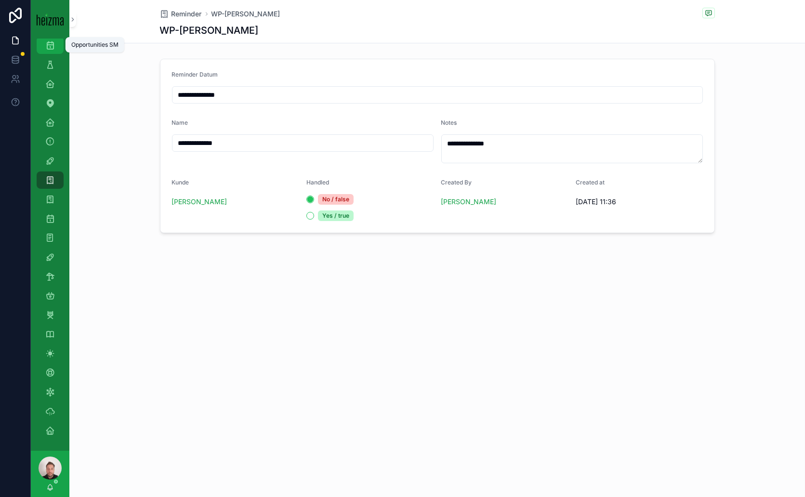
click at [51, 44] on icon "scrollable content" at bounding box center [50, 45] width 10 height 10
